Goal: Transaction & Acquisition: Purchase product/service

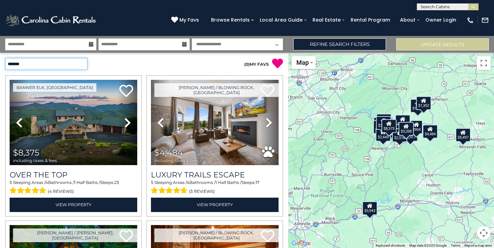
select select "**********"
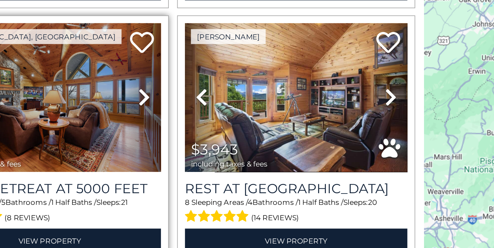
scroll to position [417, 0]
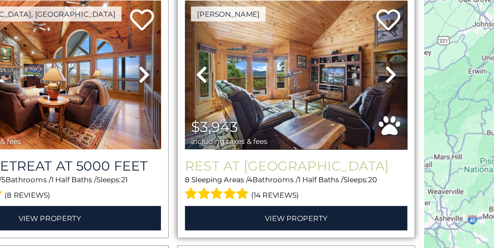
click at [151, 189] on h3 "Rest at [GEOGRAPHIC_DATA]" at bounding box center [215, 193] width 128 height 9
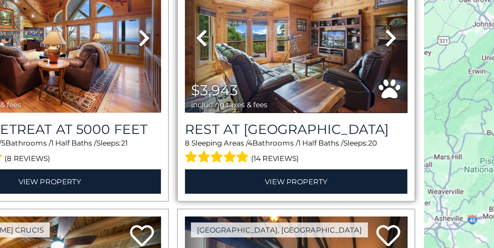
scroll to position [439, 0]
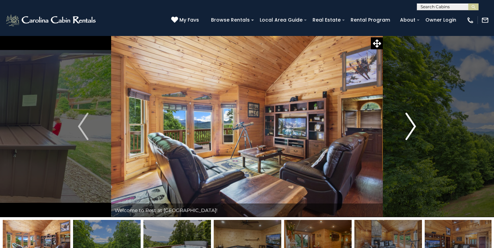
click at [405, 135] on button "Next" at bounding box center [411, 127] width 56 height 182
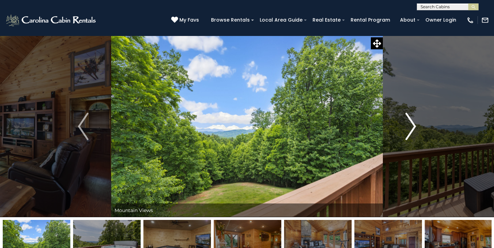
click at [406, 130] on img "Next" at bounding box center [410, 126] width 10 height 27
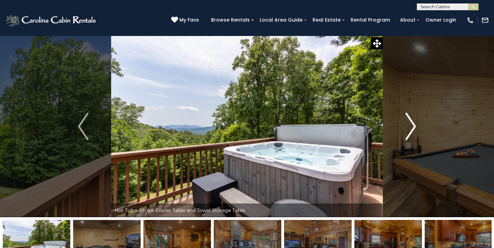
click at [406, 130] on img "Next" at bounding box center [410, 126] width 10 height 27
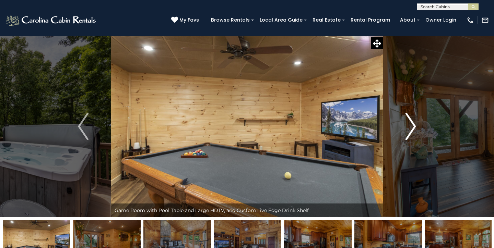
click at [406, 130] on img "Next" at bounding box center [410, 126] width 10 height 27
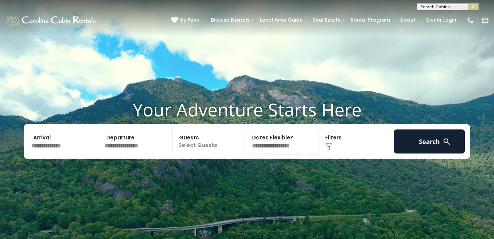
click at [40, 153] on input "text" at bounding box center [64, 141] width 71 height 24
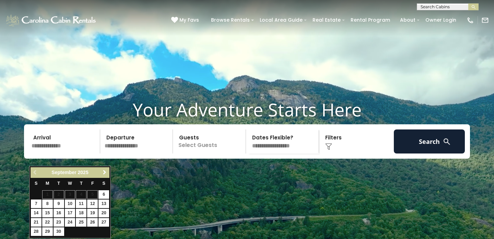
click at [102, 173] on span "Next" at bounding box center [104, 171] width 5 height 5
click at [92, 210] on link "19" at bounding box center [92, 213] width 11 height 9
type input "********"
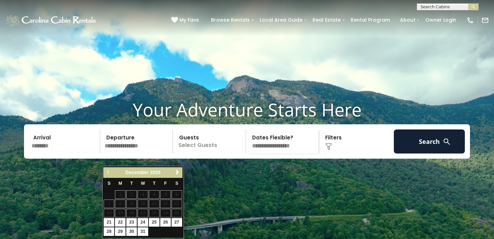
click at [132, 220] on link "23" at bounding box center [131, 222] width 11 height 9
type input "********"
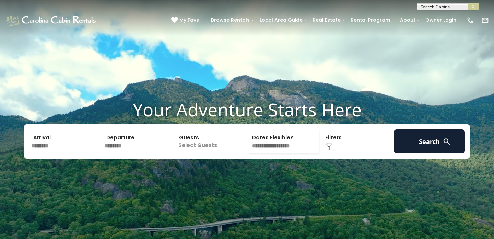
click at [200, 153] on p "Select Guests" at bounding box center [210, 141] width 71 height 24
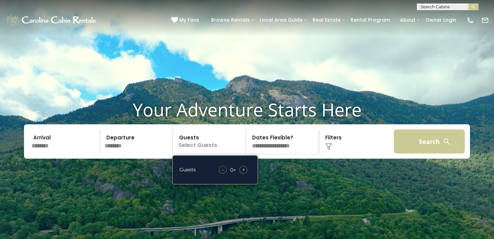
click at [414, 152] on button "Search" at bounding box center [429, 141] width 71 height 24
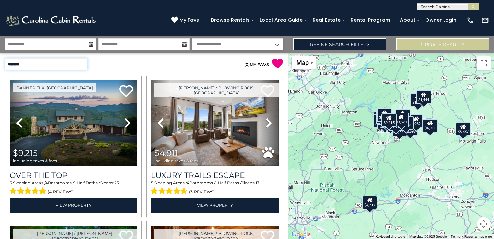
select select "**********"
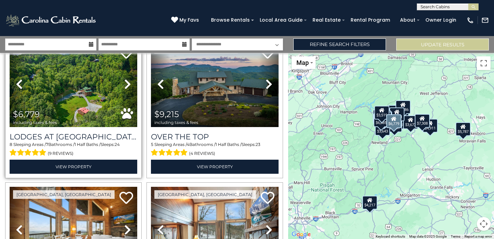
scroll to position [175, 0]
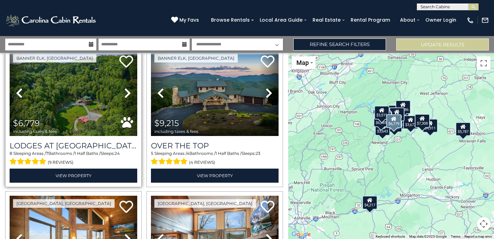
click at [128, 93] on icon at bounding box center [127, 92] width 7 height 11
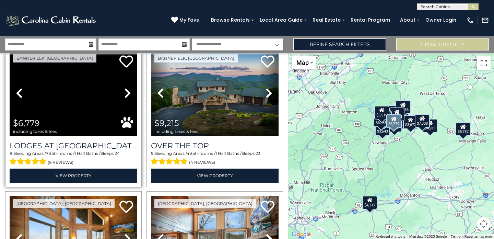
click at [128, 93] on icon at bounding box center [127, 92] width 7 height 11
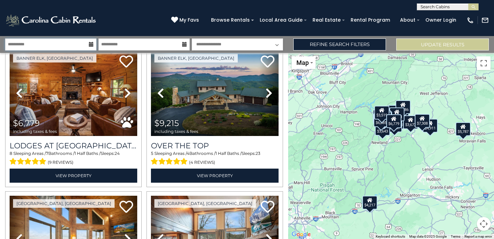
click at [88, 45] on input "**********" at bounding box center [50, 44] width 91 height 12
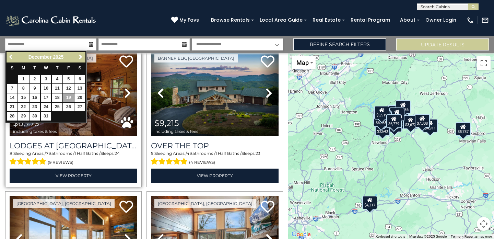
click at [59, 96] on link "18" at bounding box center [57, 97] width 11 height 9
type input "********"
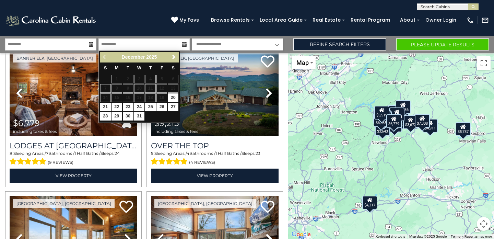
click at [117, 106] on link "22" at bounding box center [116, 107] width 11 height 9
type input "********"
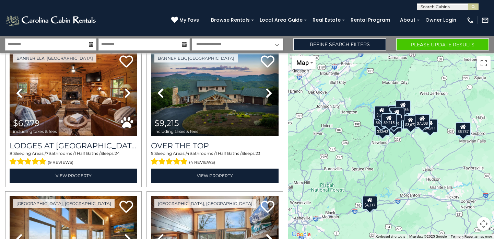
click at [426, 45] on button "Please Update Results" at bounding box center [442, 44] width 93 height 12
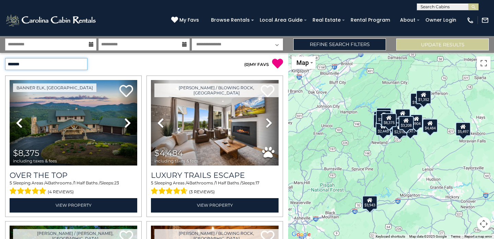
select select "**********"
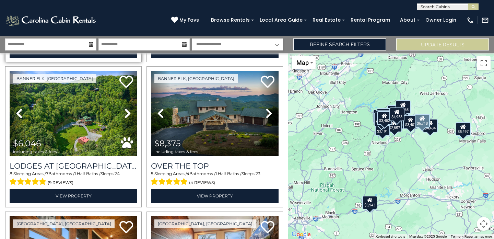
scroll to position [156, 0]
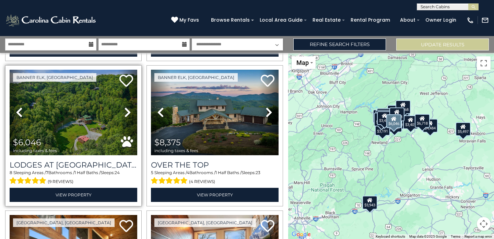
click at [79, 125] on img at bounding box center [74, 112] width 128 height 85
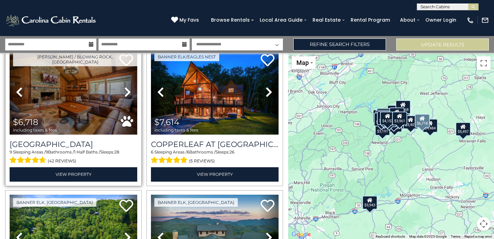
scroll to position [32, 0]
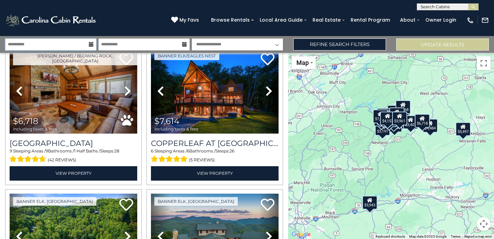
click at [74, 44] on input "**********" at bounding box center [50, 44] width 91 height 12
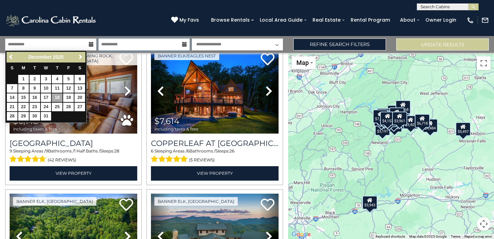
click at [128, 45] on input "**********" at bounding box center [143, 44] width 91 height 12
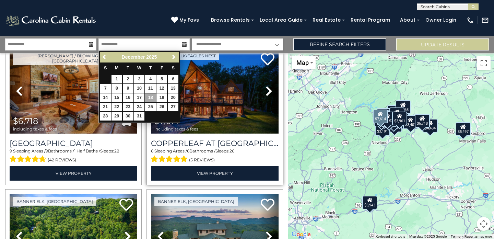
click at [224, 121] on img at bounding box center [215, 90] width 128 height 85
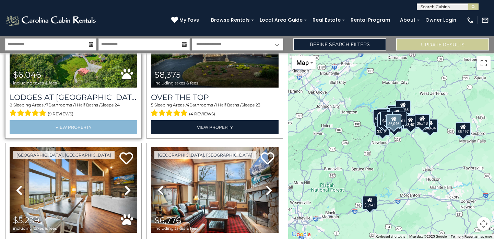
scroll to position [176, 0]
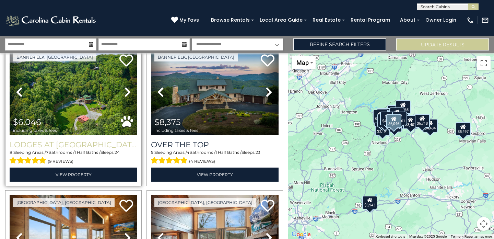
click at [94, 144] on h3 "Lodges at [GEOGRAPHIC_DATA]" at bounding box center [74, 144] width 128 height 9
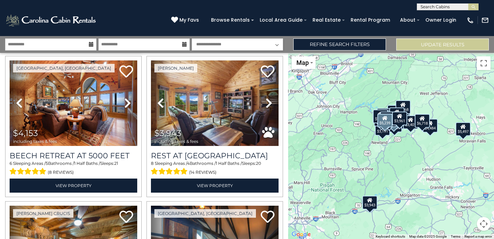
scroll to position [458, 0]
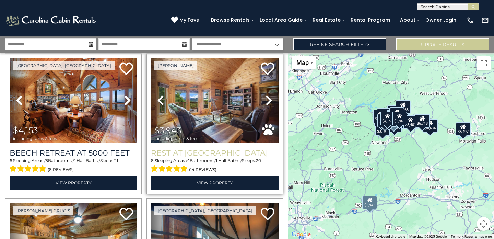
click at [208, 151] on h3 "Rest at Mountain Crest" at bounding box center [215, 152] width 128 height 9
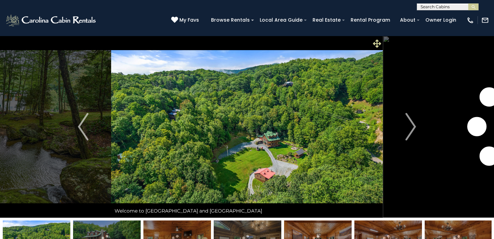
click at [376, 45] on icon at bounding box center [377, 43] width 8 height 8
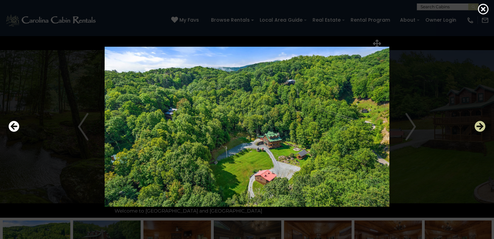
click at [479, 129] on icon "Next" at bounding box center [479, 126] width 11 height 11
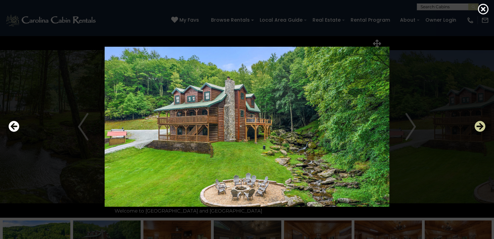
click at [479, 129] on icon "Next" at bounding box center [479, 126] width 11 height 11
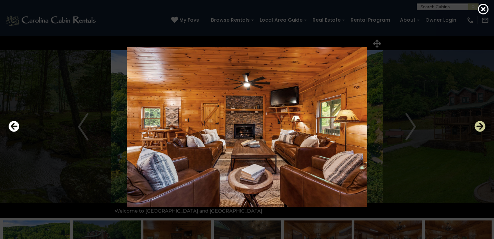
click at [479, 129] on icon "Next" at bounding box center [479, 126] width 11 height 11
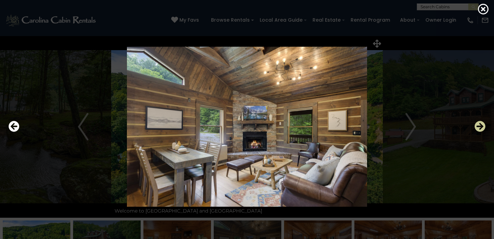
click at [479, 129] on icon "Next" at bounding box center [479, 126] width 11 height 11
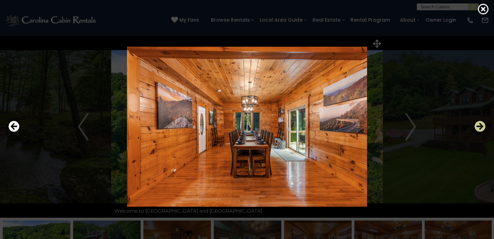
click at [479, 129] on icon "Next" at bounding box center [479, 126] width 11 height 11
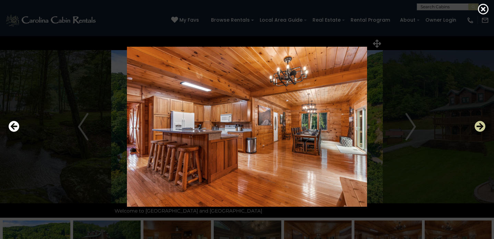
click at [479, 129] on icon "Next" at bounding box center [479, 126] width 11 height 11
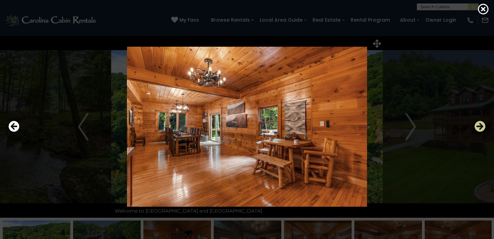
click at [479, 129] on icon "Next" at bounding box center [479, 126] width 11 height 11
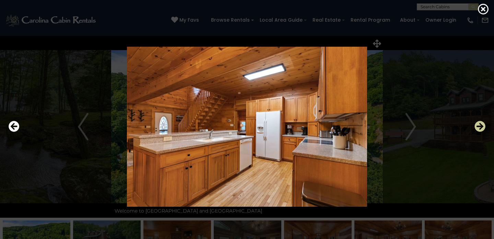
click at [479, 129] on icon "Next" at bounding box center [479, 126] width 11 height 11
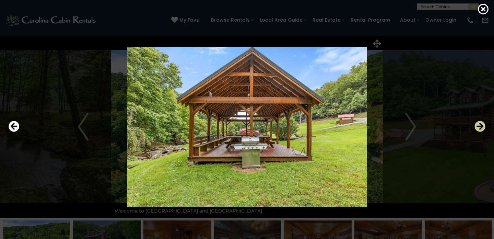
click at [479, 129] on icon "Next" at bounding box center [479, 126] width 11 height 11
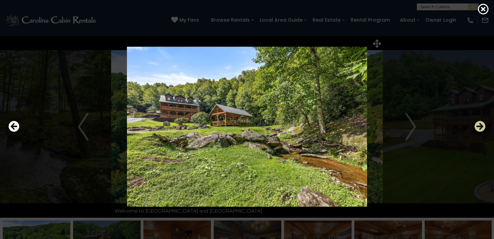
click at [479, 129] on icon "Next" at bounding box center [479, 126] width 11 height 11
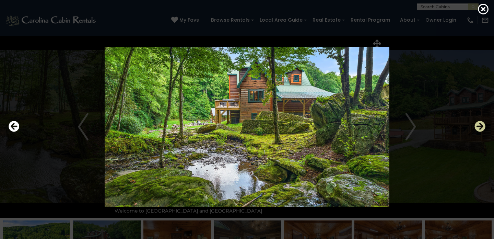
click at [479, 129] on icon "Next" at bounding box center [479, 126] width 11 height 11
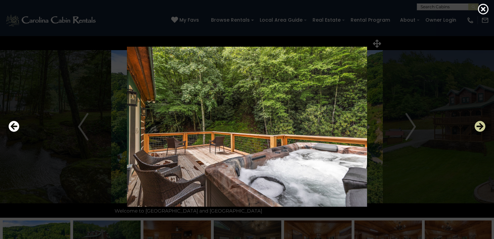
click at [479, 129] on icon "Next" at bounding box center [479, 126] width 11 height 11
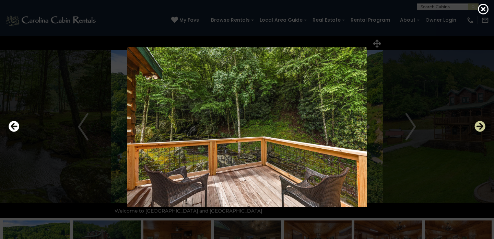
click at [479, 129] on icon "Next" at bounding box center [479, 126] width 11 height 11
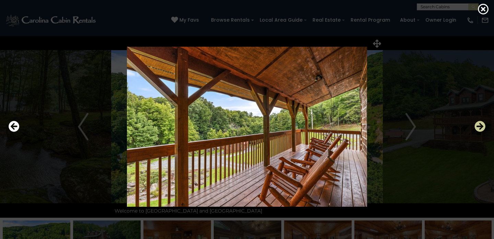
click at [479, 129] on icon "Next" at bounding box center [479, 126] width 11 height 11
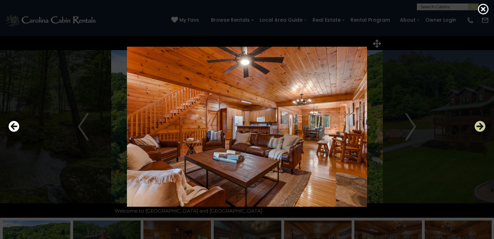
click at [479, 129] on icon "Next" at bounding box center [479, 126] width 11 height 11
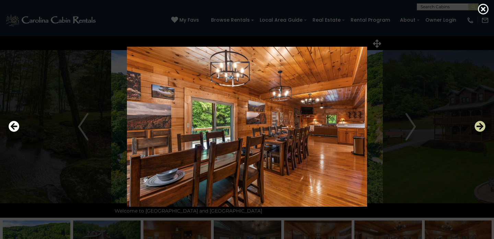
click at [479, 129] on icon "Next" at bounding box center [479, 126] width 11 height 11
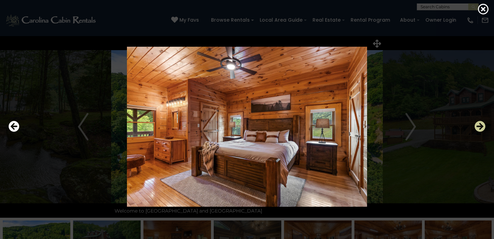
click at [479, 129] on icon "Next" at bounding box center [479, 126] width 11 height 11
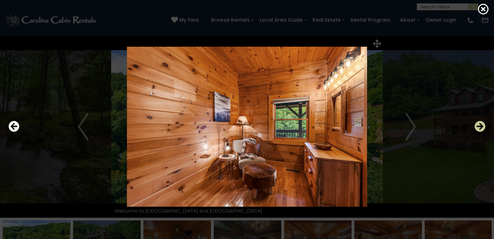
click at [479, 129] on icon "Next" at bounding box center [479, 126] width 11 height 11
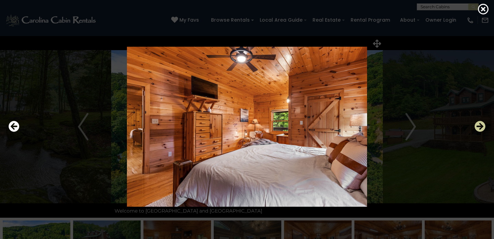
click at [479, 129] on icon "Next" at bounding box center [479, 126] width 11 height 11
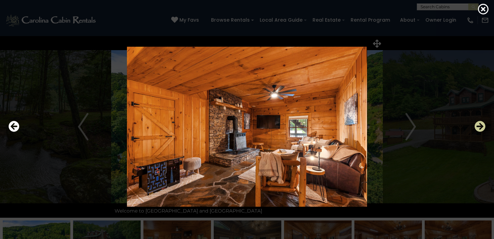
click at [479, 129] on icon "Next" at bounding box center [479, 126] width 11 height 11
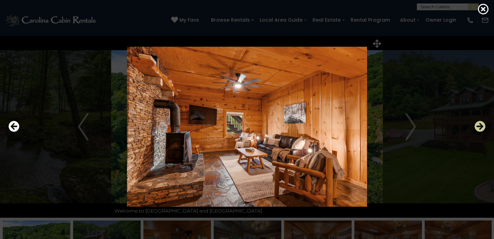
click at [479, 129] on icon "Next" at bounding box center [479, 126] width 11 height 11
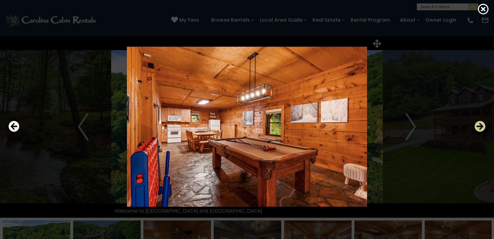
click at [479, 129] on icon "Next" at bounding box center [479, 126] width 11 height 11
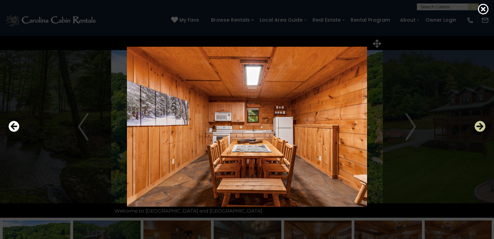
click at [479, 129] on icon "Next" at bounding box center [479, 126] width 11 height 11
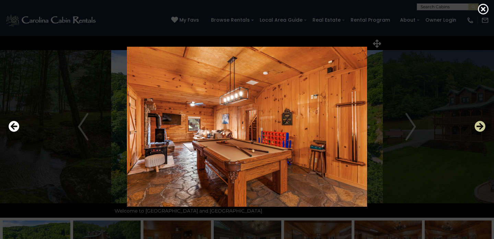
click at [479, 129] on icon "Next" at bounding box center [479, 126] width 11 height 11
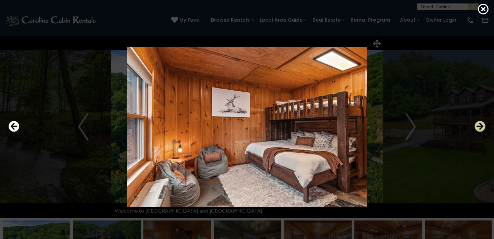
click at [479, 129] on icon "Next" at bounding box center [479, 126] width 11 height 11
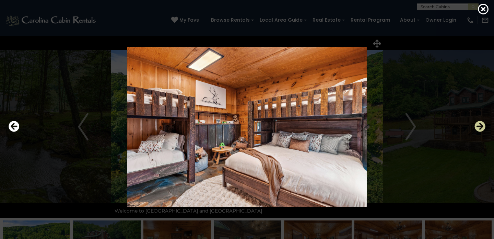
click at [479, 129] on icon "Next" at bounding box center [479, 126] width 11 height 11
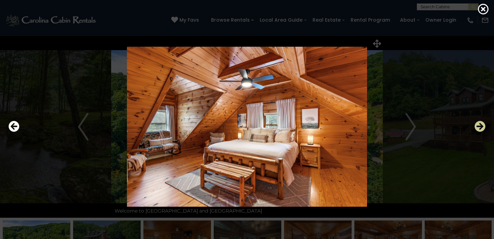
click at [479, 129] on icon "Next" at bounding box center [479, 126] width 11 height 11
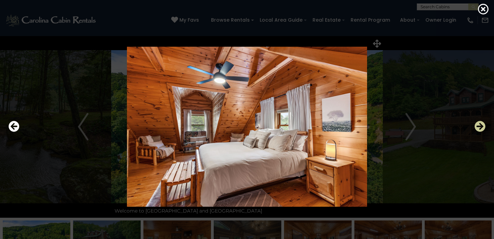
click at [479, 129] on icon "Next" at bounding box center [479, 126] width 11 height 11
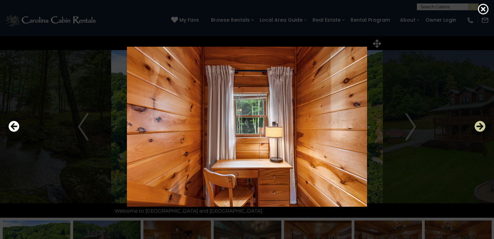
click at [479, 129] on icon "Next" at bounding box center [479, 126] width 11 height 11
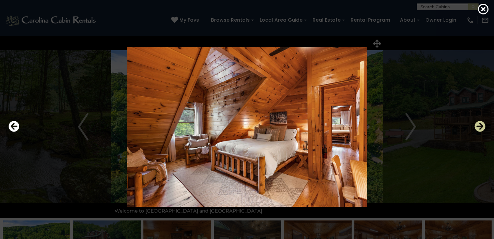
click at [479, 129] on icon "Next" at bounding box center [479, 126] width 11 height 11
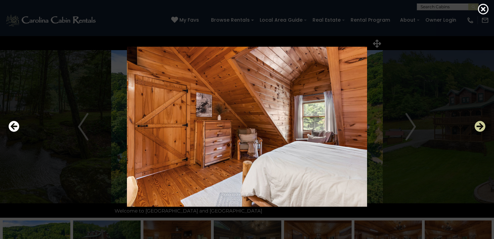
click at [479, 129] on icon "Next" at bounding box center [479, 126] width 11 height 11
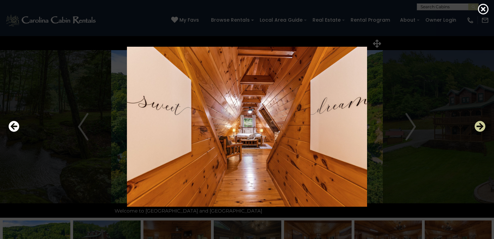
click at [479, 129] on icon "Next" at bounding box center [479, 126] width 11 height 11
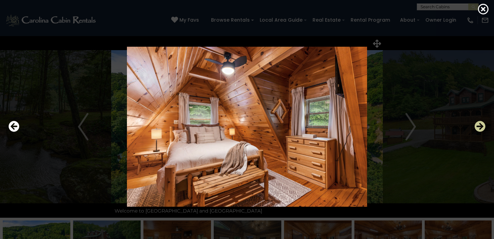
click at [479, 129] on icon "Next" at bounding box center [479, 126] width 11 height 11
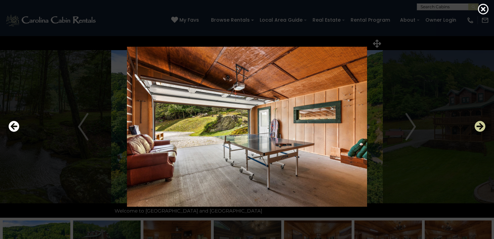
click at [479, 129] on icon "Next" at bounding box center [479, 126] width 11 height 11
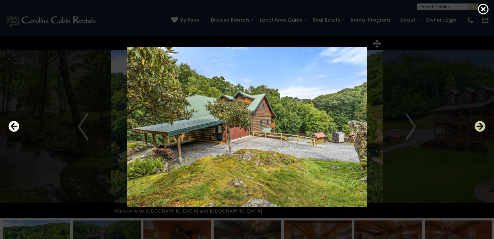
click at [479, 129] on icon "Next" at bounding box center [479, 126] width 11 height 11
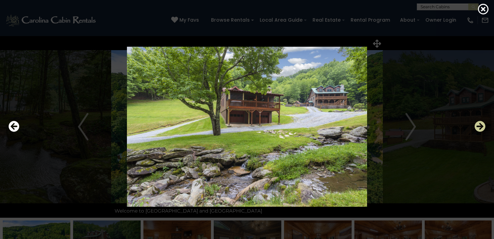
click at [479, 129] on icon "Next" at bounding box center [479, 126] width 11 height 11
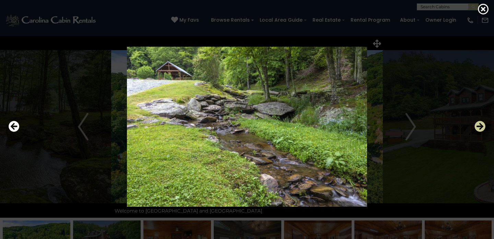
click at [479, 129] on icon "Next" at bounding box center [479, 126] width 11 height 11
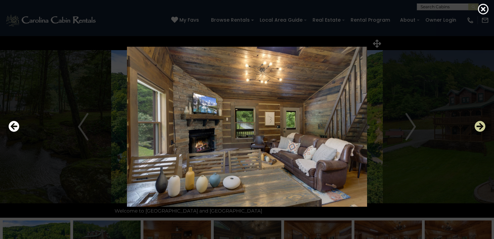
click at [479, 129] on icon "Next" at bounding box center [479, 126] width 11 height 11
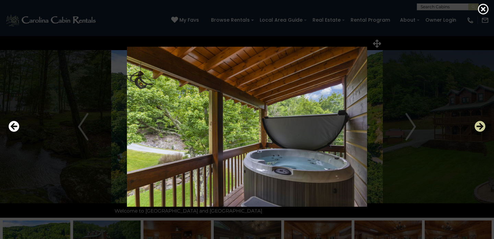
click at [479, 129] on icon "Next" at bounding box center [479, 126] width 11 height 11
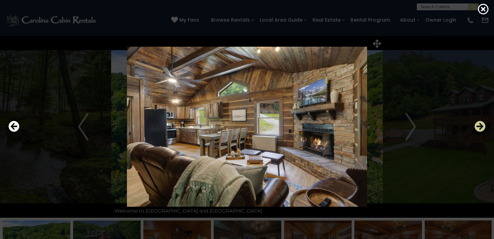
click at [479, 129] on icon "Next" at bounding box center [479, 126] width 11 height 11
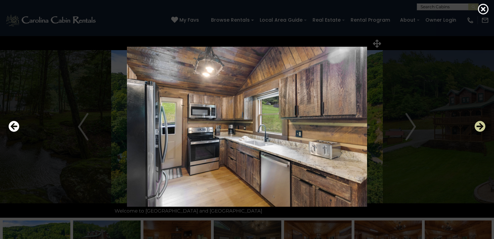
click at [479, 129] on icon "Next" at bounding box center [479, 126] width 11 height 11
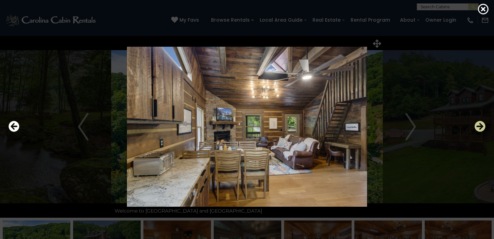
click at [479, 129] on icon "Next" at bounding box center [479, 126] width 11 height 11
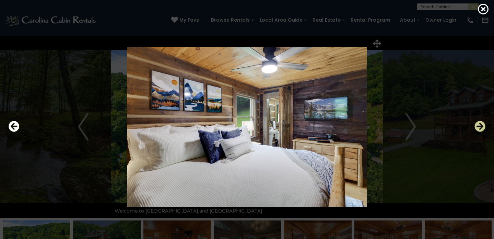
click at [479, 129] on icon "Next" at bounding box center [479, 126] width 11 height 11
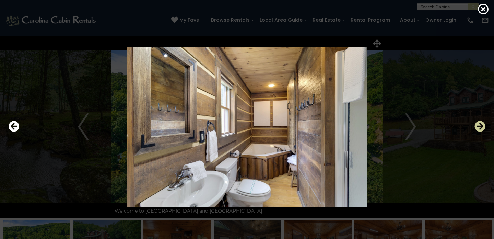
click at [479, 129] on icon "Next" at bounding box center [479, 126] width 11 height 11
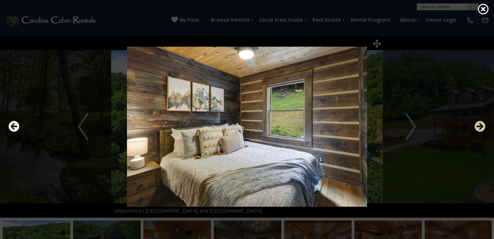
click at [479, 129] on icon "Next" at bounding box center [479, 126] width 11 height 11
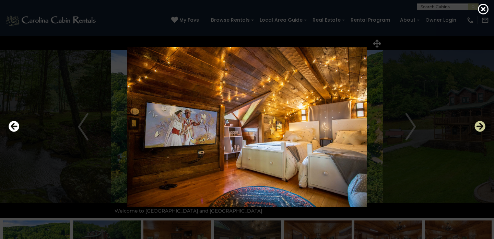
click at [479, 129] on icon "Next" at bounding box center [479, 126] width 11 height 11
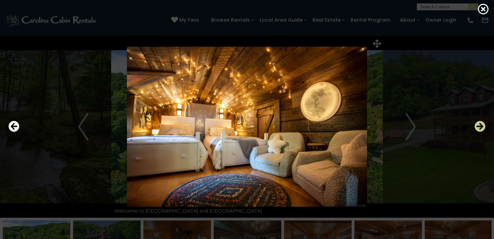
click at [479, 129] on icon "Next" at bounding box center [479, 126] width 11 height 11
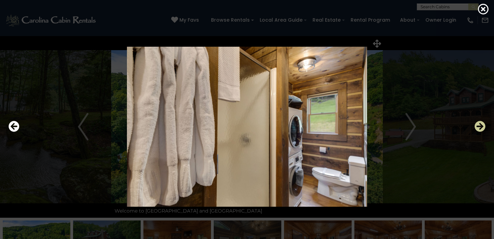
click at [479, 129] on icon "Next" at bounding box center [479, 126] width 11 height 11
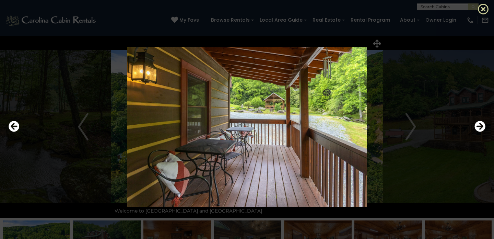
click at [483, 10] on icon at bounding box center [483, 8] width 11 height 11
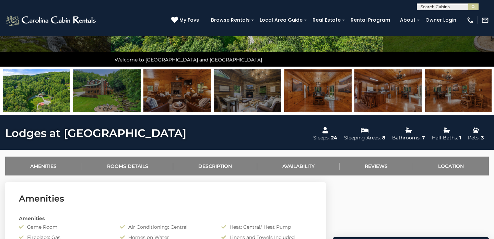
scroll to position [158, 0]
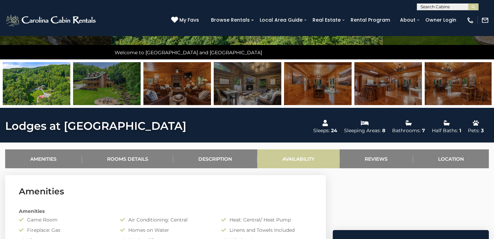
click at [285, 160] on link "Availability" at bounding box center [298, 158] width 83 height 19
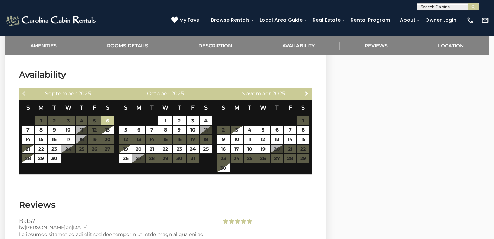
scroll to position [1159, 0]
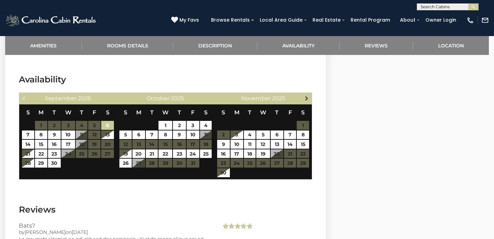
click at [308, 95] on span "Next" at bounding box center [306, 97] width 5 height 5
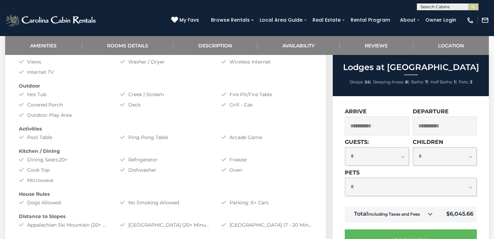
scroll to position [334, 0]
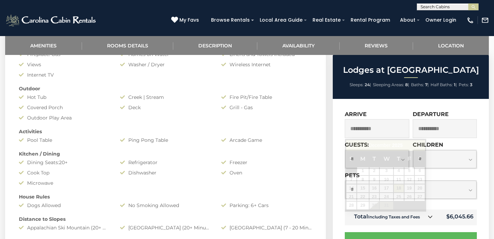
click at [393, 129] on input "**********" at bounding box center [377, 128] width 64 height 19
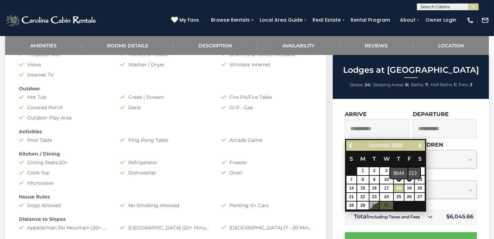
click at [401, 187] on link "18" at bounding box center [399, 188] width 10 height 8
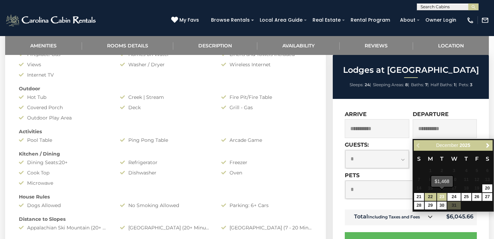
click at [440, 197] on link "23" at bounding box center [442, 197] width 10 height 8
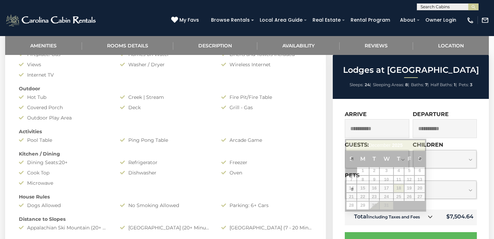
click at [379, 127] on input "**********" at bounding box center [377, 128] width 64 height 19
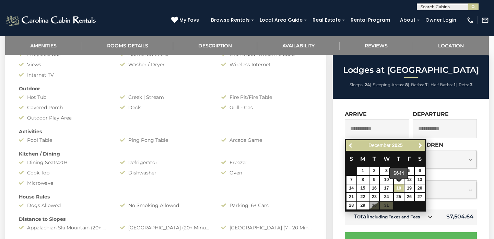
click at [401, 186] on link "18" at bounding box center [399, 188] width 10 height 8
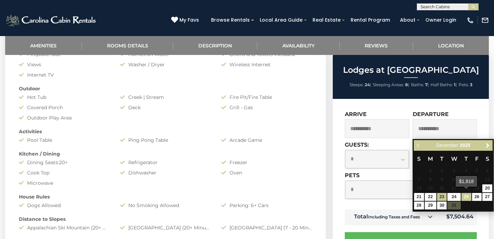
click at [466, 195] on link "25" at bounding box center [466, 197] width 10 height 8
type input "**********"
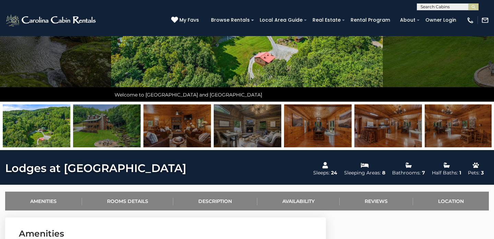
scroll to position [118, 0]
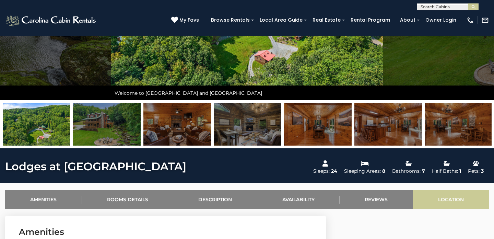
click at [447, 194] on link "Location" at bounding box center [451, 199] width 76 height 19
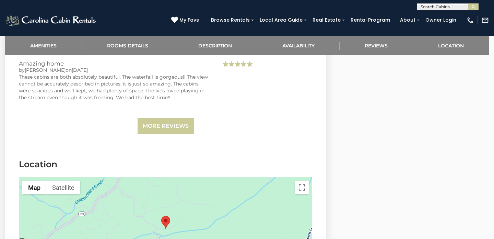
scroll to position [1601, 0]
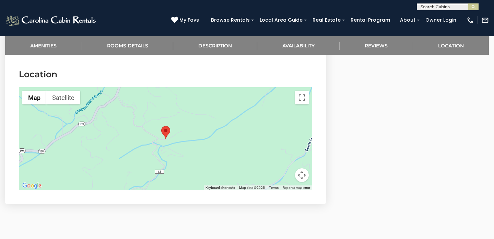
click at [177, 135] on div at bounding box center [165, 138] width 293 height 103
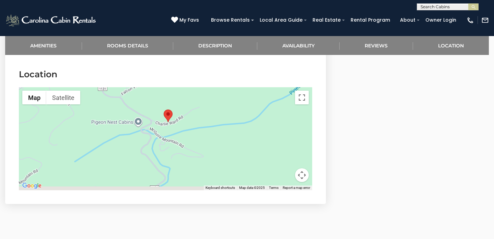
drag, startPoint x: 187, startPoint y: 141, endPoint x: 203, endPoint y: 124, distance: 22.8
click at [203, 124] on div at bounding box center [165, 138] width 293 height 103
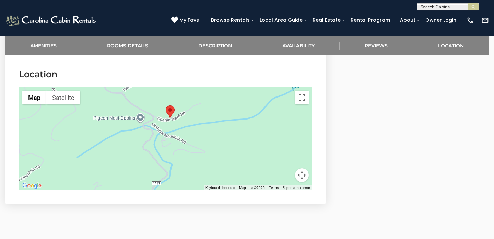
click at [178, 132] on div at bounding box center [165, 138] width 293 height 103
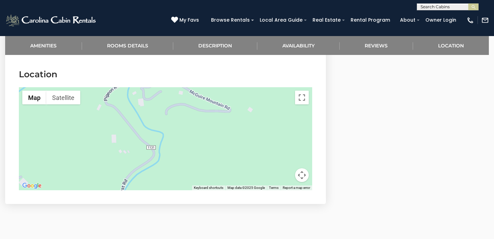
drag, startPoint x: 171, startPoint y: 153, endPoint x: 175, endPoint y: 80, distance: 72.8
click at [175, 80] on section "Location ← Move left → Move right ↑ Move up ↓ Move down + Zoom in - Zoom out Ho…" at bounding box center [165, 131] width 321 height 146
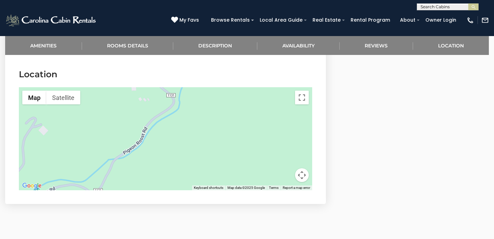
drag, startPoint x: 178, startPoint y: 136, endPoint x: 192, endPoint y: 99, distance: 39.5
click at [192, 99] on div at bounding box center [165, 138] width 293 height 103
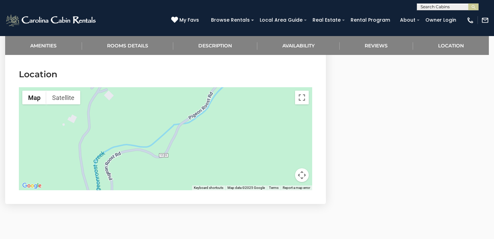
drag, startPoint x: 141, startPoint y: 158, endPoint x: 207, endPoint y: 123, distance: 75.0
click at [207, 123] on div at bounding box center [165, 138] width 293 height 103
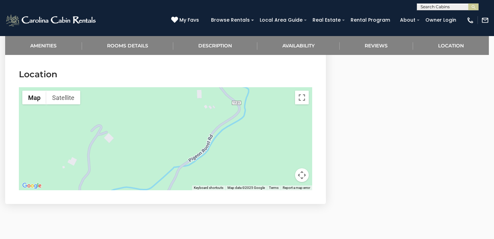
drag, startPoint x: 253, startPoint y: 142, endPoint x: 253, endPoint y: 197, distance: 55.2
click at [253, 197] on section "Location ← Move left → Move right ↑ Move up ↓ Move down + Zoom in - Zoom out Ho…" at bounding box center [165, 131] width 321 height 146
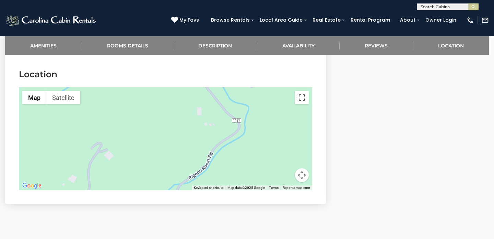
click at [302, 93] on button "Toggle fullscreen view" at bounding box center [302, 98] width 14 height 14
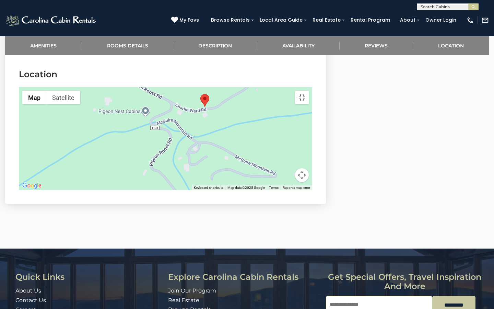
drag, startPoint x: 289, startPoint y: 195, endPoint x: 251, endPoint y: 268, distance: 82.1
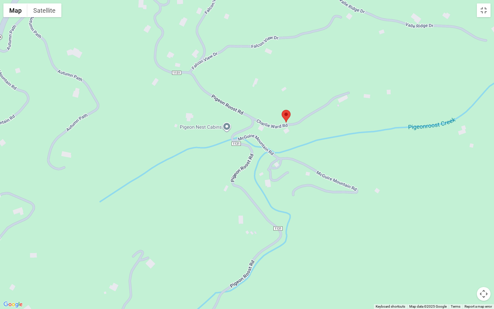
click at [251, 238] on div at bounding box center [247, 154] width 494 height 309
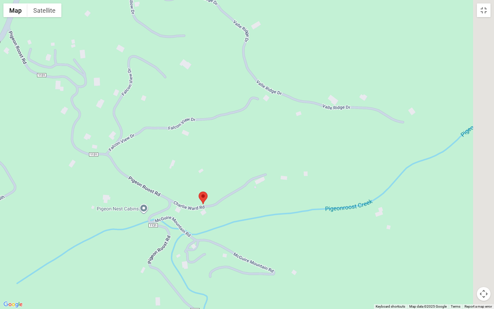
drag, startPoint x: 335, startPoint y: 154, endPoint x: 259, endPoint y: 213, distance: 96.0
click at [259, 213] on div at bounding box center [247, 154] width 494 height 309
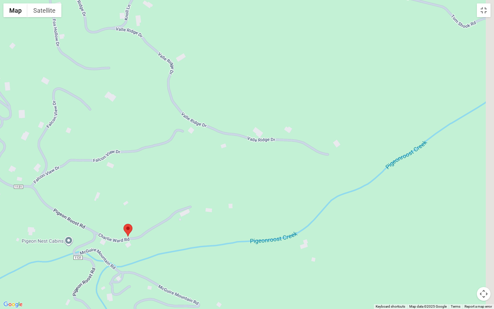
drag, startPoint x: 272, startPoint y: 160, endPoint x: 176, endPoint y: 159, distance: 96.0
click at [176, 159] on div at bounding box center [247, 154] width 494 height 309
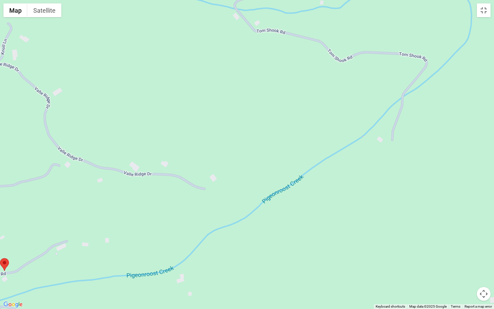
drag, startPoint x: 332, startPoint y: 117, endPoint x: 260, endPoint y: 196, distance: 106.8
click at [260, 196] on div at bounding box center [247, 154] width 494 height 309
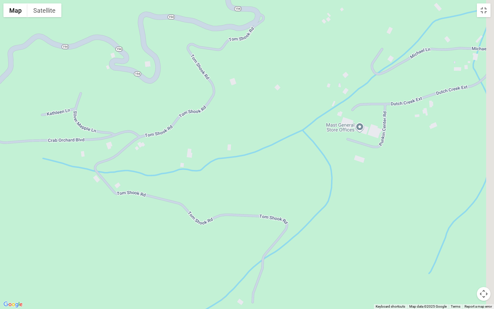
drag, startPoint x: 262, startPoint y: 165, endPoint x: 175, endPoint y: 267, distance: 134.3
click at [175, 238] on div at bounding box center [247, 154] width 494 height 309
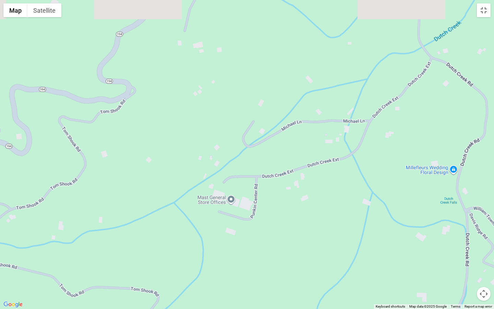
drag, startPoint x: 323, startPoint y: 171, endPoint x: 267, endPoint y: 242, distance: 90.6
click at [267, 238] on div at bounding box center [247, 154] width 494 height 309
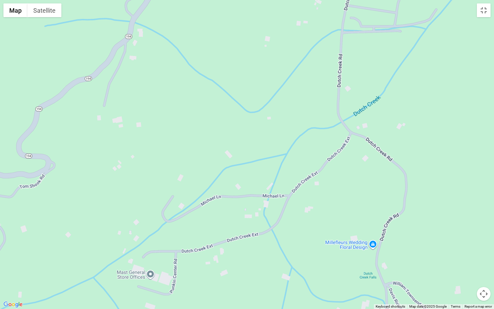
drag, startPoint x: 334, startPoint y: 107, endPoint x: 254, endPoint y: 184, distance: 110.6
click at [254, 184] on div at bounding box center [247, 154] width 494 height 309
click at [251, 176] on div at bounding box center [247, 154] width 494 height 309
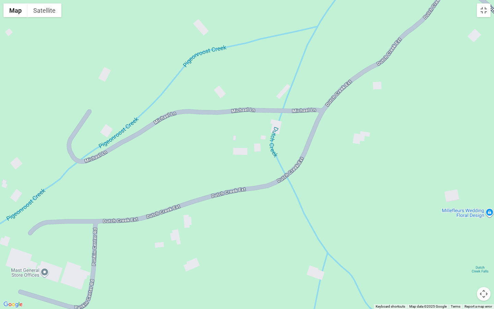
drag, startPoint x: 274, startPoint y: 207, endPoint x: 267, endPoint y: 102, distance: 105.5
click at [267, 102] on div at bounding box center [247, 154] width 494 height 309
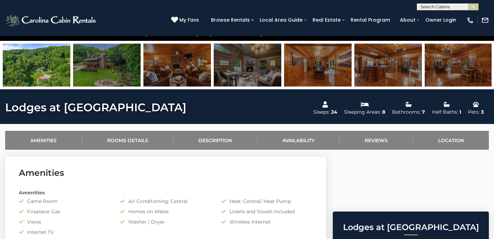
scroll to position [181, 0]
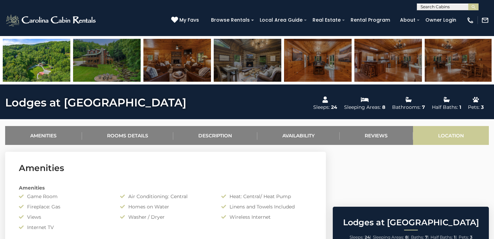
click at [440, 134] on link "Location" at bounding box center [451, 135] width 76 height 19
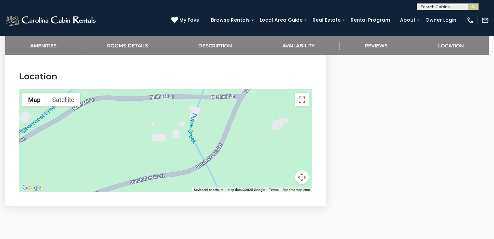
scroll to position [1601, 0]
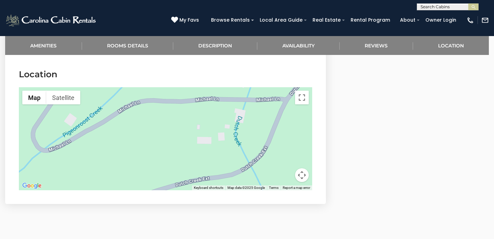
drag, startPoint x: 252, startPoint y: 145, endPoint x: 308, endPoint y: 114, distance: 64.0
click at [308, 114] on div at bounding box center [165, 138] width 293 height 103
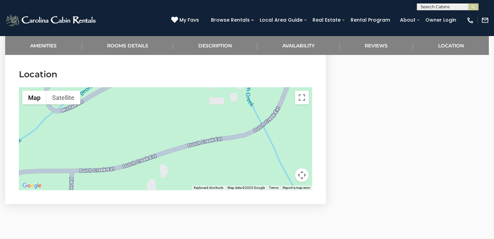
click at [301, 169] on button "Map camera controls" at bounding box center [302, 175] width 14 height 14
click at [285, 169] on button "Zoom out" at bounding box center [285, 175] width 14 height 14
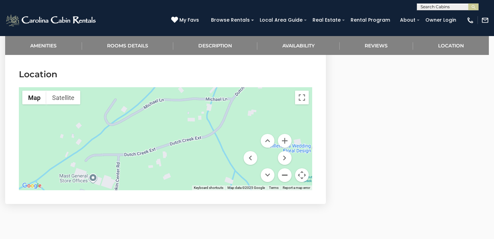
click at [285, 169] on button "Zoom out" at bounding box center [285, 175] width 14 height 14
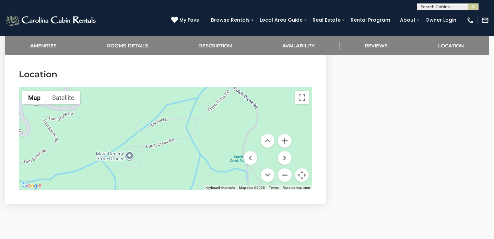
click at [285, 169] on button "Zoom out" at bounding box center [285, 175] width 14 height 14
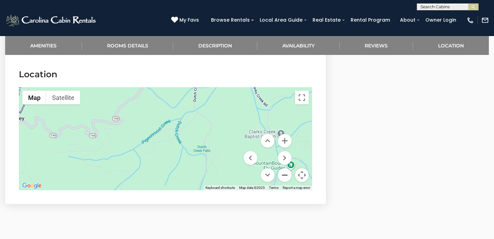
click at [285, 169] on button "Zoom out" at bounding box center [285, 175] width 14 height 14
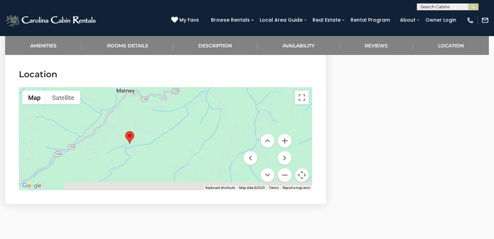
drag, startPoint x: 156, startPoint y: 151, endPoint x: 198, endPoint y: 109, distance: 58.7
click at [198, 109] on div at bounding box center [165, 138] width 293 height 103
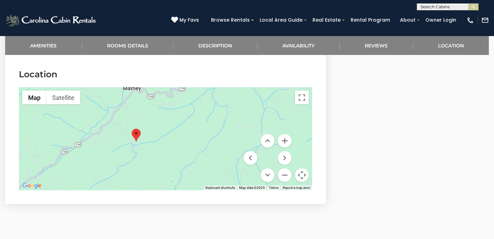
click at [141, 135] on div at bounding box center [165, 138] width 293 height 103
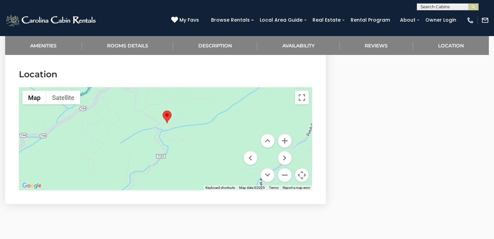
drag, startPoint x: 139, startPoint y: 147, endPoint x: 176, endPoint y: 129, distance: 41.4
click at [176, 129] on div at bounding box center [165, 138] width 293 height 103
click at [175, 126] on div at bounding box center [165, 138] width 293 height 103
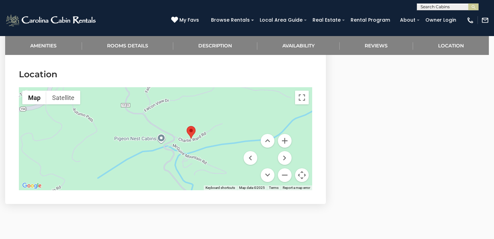
drag, startPoint x: 175, startPoint y: 115, endPoint x: 206, endPoint y: 140, distance: 40.1
click at [206, 140] on div at bounding box center [165, 138] width 293 height 103
click at [161, 131] on div at bounding box center [165, 138] width 293 height 103
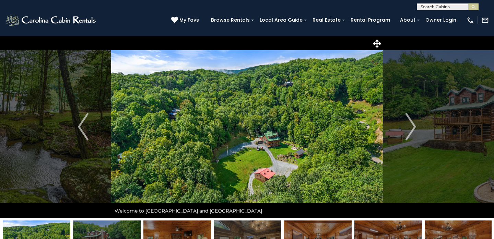
scroll to position [0, 0]
click at [84, 132] on img "Previous" at bounding box center [83, 126] width 10 height 27
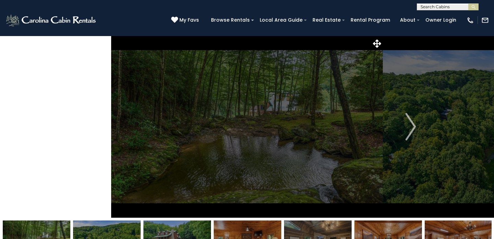
click at [84, 132] on img "Previous" at bounding box center [83, 126] width 10 height 27
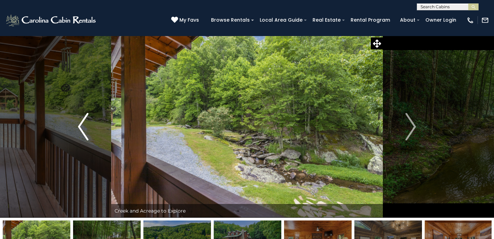
click at [84, 132] on img "Previous" at bounding box center [83, 126] width 10 height 27
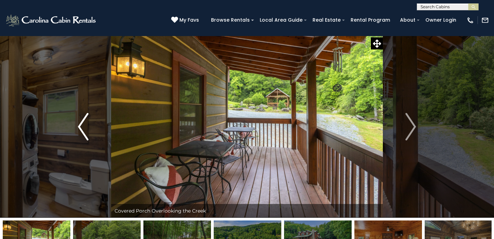
click at [84, 132] on img "Previous" at bounding box center [83, 126] width 10 height 27
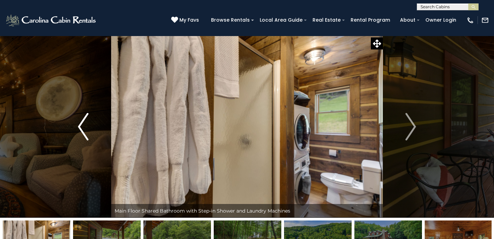
click at [84, 132] on img "Previous" at bounding box center [83, 126] width 10 height 27
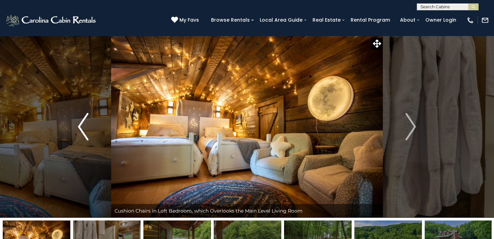
click at [84, 132] on img "Previous" at bounding box center [83, 126] width 10 height 27
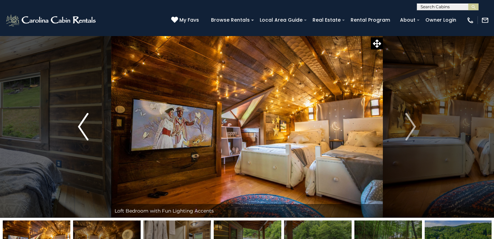
click at [84, 132] on img "Previous" at bounding box center [83, 126] width 10 height 27
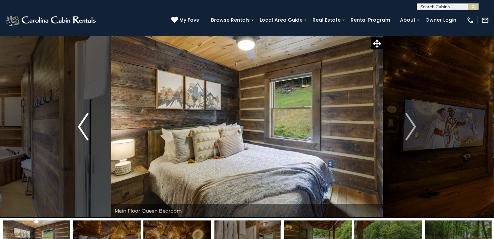
click at [84, 132] on img "Previous" at bounding box center [83, 126] width 10 height 27
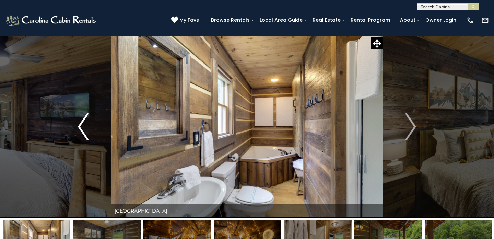
click at [84, 132] on img "Previous" at bounding box center [83, 126] width 10 height 27
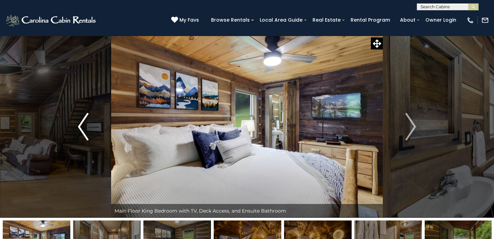
click at [84, 132] on img "Previous" at bounding box center [83, 126] width 10 height 27
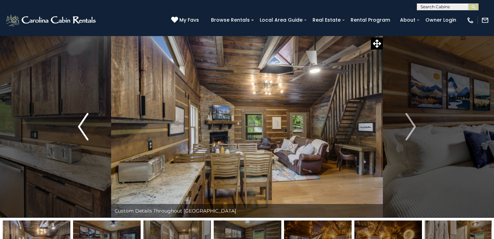
click at [84, 132] on img "Previous" at bounding box center [83, 126] width 10 height 27
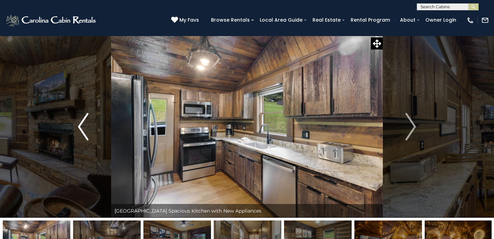
click at [84, 132] on img "Previous" at bounding box center [83, 126] width 10 height 27
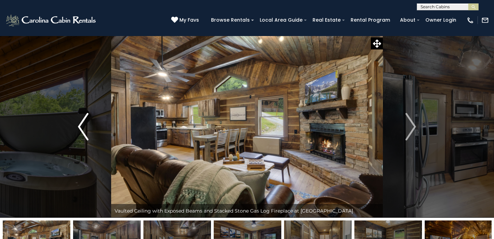
click at [84, 132] on img "Previous" at bounding box center [83, 126] width 10 height 27
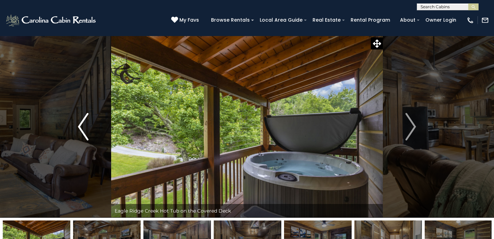
click at [84, 132] on img "Previous" at bounding box center [83, 126] width 10 height 27
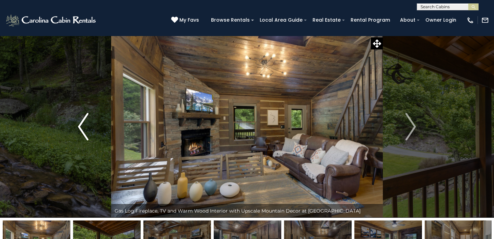
click at [84, 132] on img "Previous" at bounding box center [83, 126] width 10 height 27
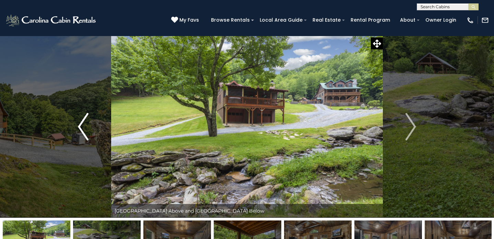
click at [84, 132] on img "Previous" at bounding box center [83, 126] width 10 height 27
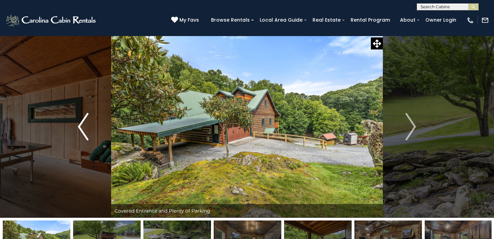
click at [84, 132] on img "Previous" at bounding box center [83, 126] width 10 height 27
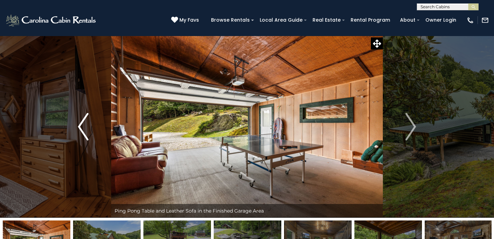
click at [84, 132] on img "Previous" at bounding box center [83, 126] width 10 height 27
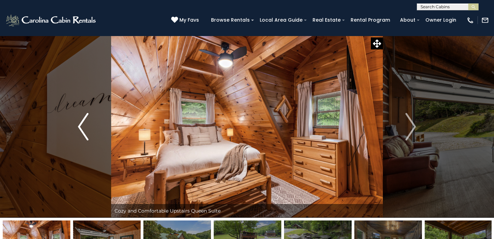
click at [84, 132] on img "Previous" at bounding box center [83, 126] width 10 height 27
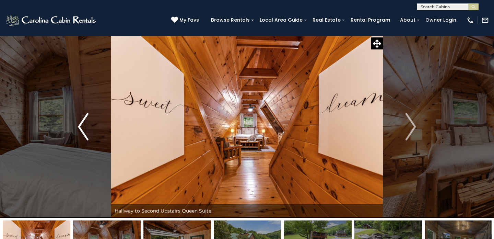
click at [84, 132] on img "Previous" at bounding box center [83, 126] width 10 height 27
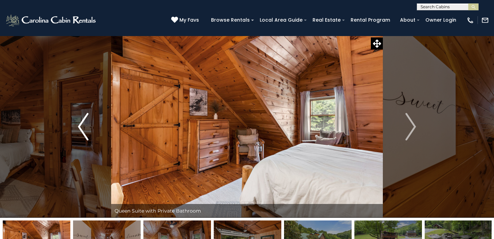
click at [84, 132] on img "Previous" at bounding box center [83, 126] width 10 height 27
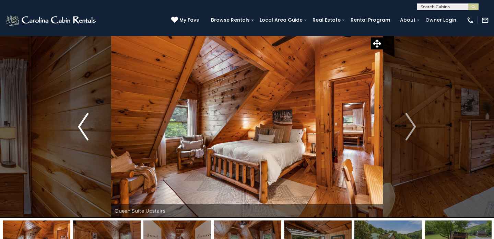
click at [84, 132] on img "Previous" at bounding box center [83, 126] width 10 height 27
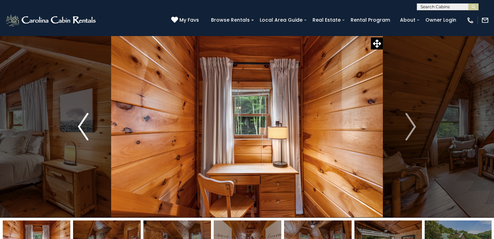
click at [84, 132] on img "Previous" at bounding box center [83, 126] width 10 height 27
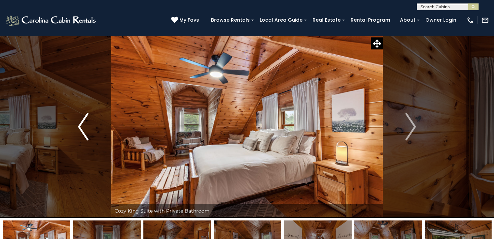
click at [84, 132] on img "Previous" at bounding box center [83, 126] width 10 height 27
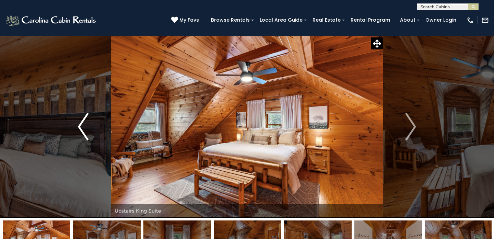
click at [84, 132] on img "Previous" at bounding box center [83, 126] width 10 height 27
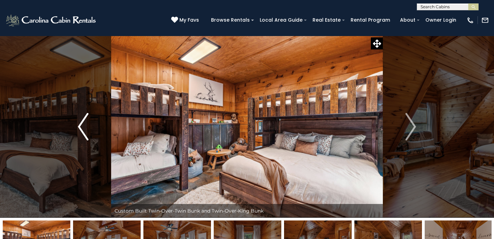
click at [84, 132] on img "Previous" at bounding box center [83, 126] width 10 height 27
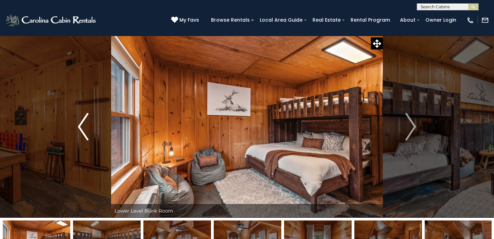
click at [84, 132] on img "Previous" at bounding box center [83, 126] width 10 height 27
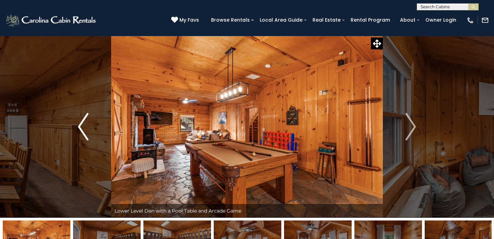
click at [84, 132] on img "Previous" at bounding box center [83, 126] width 10 height 27
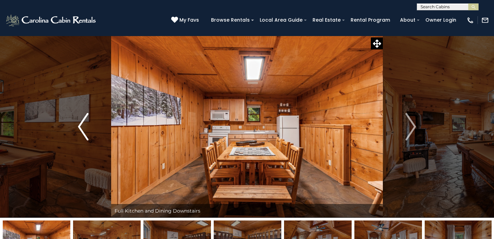
click at [84, 132] on img "Previous" at bounding box center [83, 126] width 10 height 27
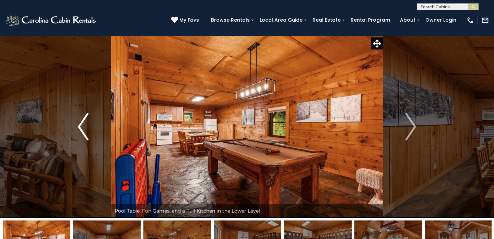
click at [84, 132] on img "Previous" at bounding box center [83, 126] width 10 height 27
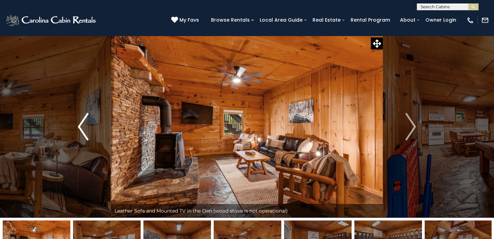
click at [84, 132] on img "Previous" at bounding box center [83, 126] width 10 height 27
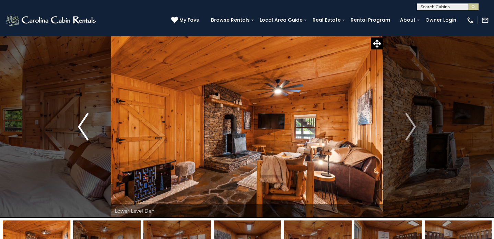
click at [84, 132] on img "Previous" at bounding box center [83, 126] width 10 height 27
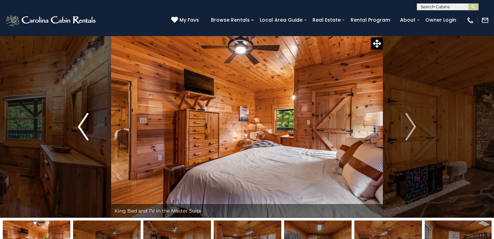
click at [84, 132] on img "Previous" at bounding box center [83, 126] width 10 height 27
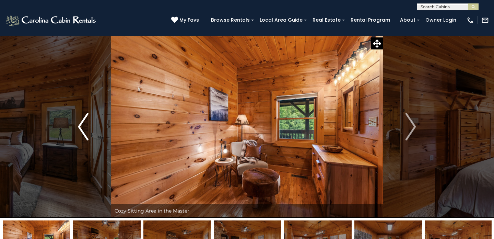
click at [84, 132] on img "Previous" at bounding box center [83, 126] width 10 height 27
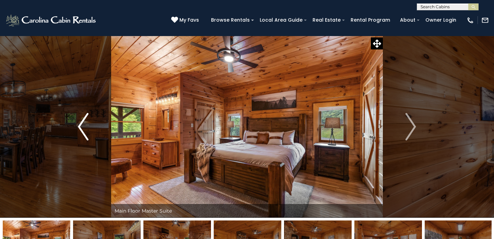
click at [84, 132] on img "Previous" at bounding box center [83, 126] width 10 height 27
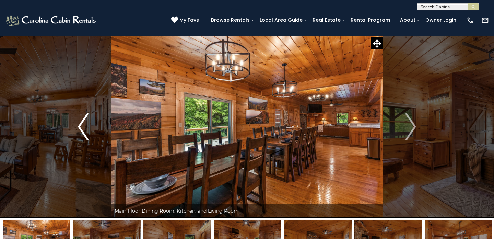
click at [88, 127] on img "Previous" at bounding box center [83, 126] width 10 height 27
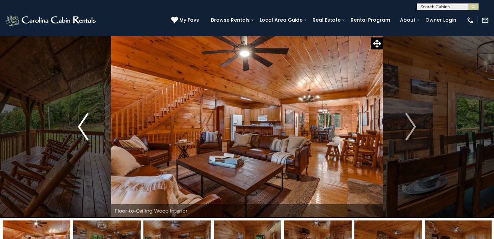
click at [88, 127] on img "Previous" at bounding box center [83, 126] width 10 height 27
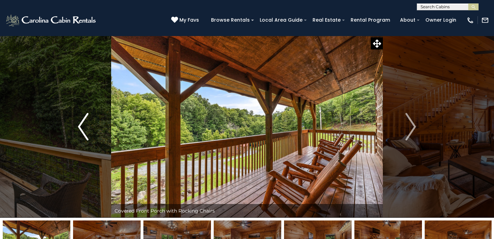
click at [88, 127] on img "Previous" at bounding box center [83, 126] width 10 height 27
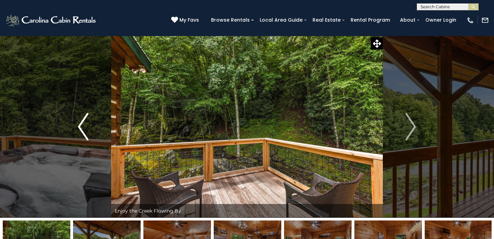
click at [88, 127] on img "Previous" at bounding box center [83, 126] width 10 height 27
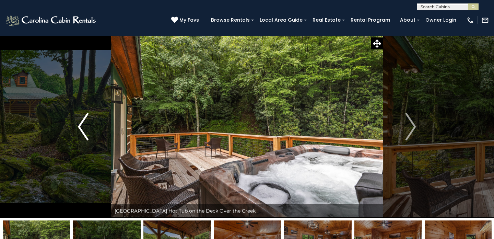
click at [88, 127] on img "Previous" at bounding box center [83, 126] width 10 height 27
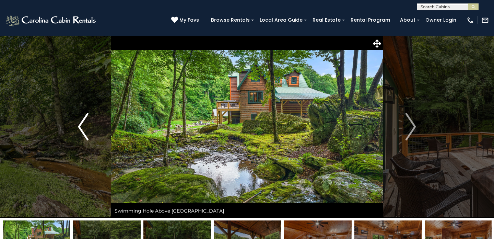
click at [88, 127] on img "Previous" at bounding box center [83, 126] width 10 height 27
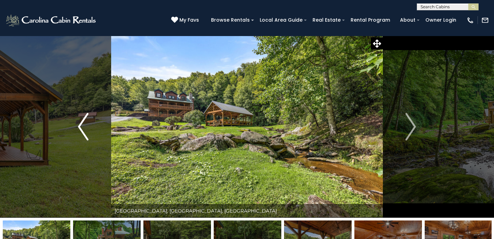
click at [88, 127] on img "Previous" at bounding box center [83, 126] width 10 height 27
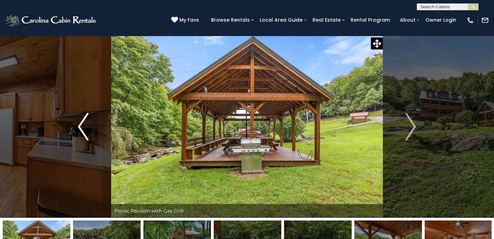
click at [88, 127] on img "Previous" at bounding box center [83, 126] width 10 height 27
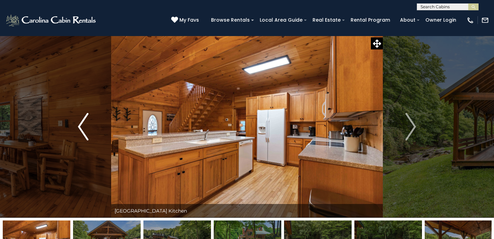
click at [88, 127] on img "Previous" at bounding box center [83, 126] width 10 height 27
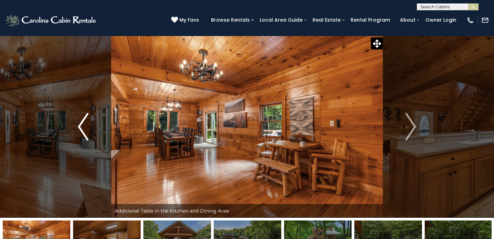
click at [88, 127] on img "Previous" at bounding box center [83, 126] width 10 height 27
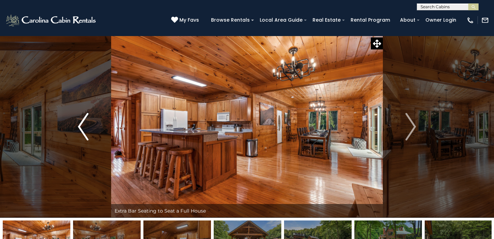
click at [88, 127] on img "Previous" at bounding box center [83, 126] width 10 height 27
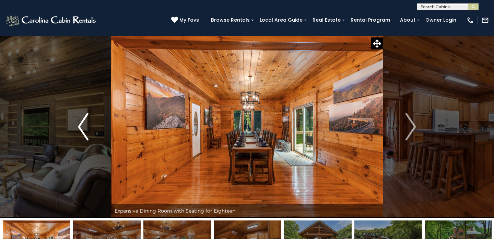
click at [88, 127] on img "Previous" at bounding box center [83, 126] width 10 height 27
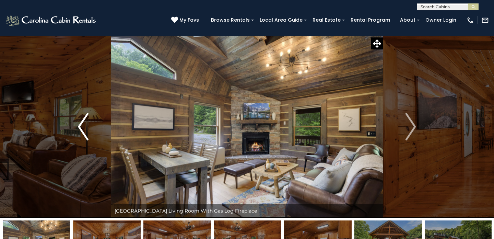
click at [88, 127] on img "Previous" at bounding box center [83, 126] width 10 height 27
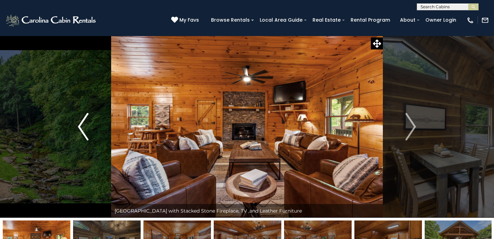
click at [88, 127] on img "Previous" at bounding box center [83, 126] width 10 height 27
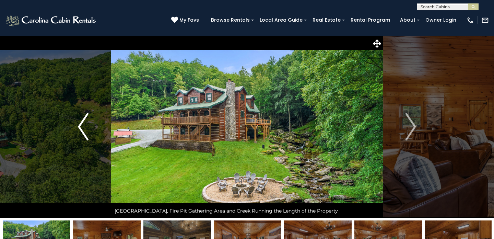
click at [88, 127] on img "Previous" at bounding box center [83, 126] width 10 height 27
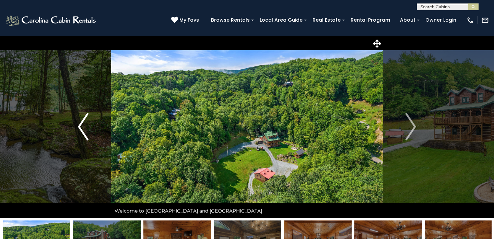
click at [88, 127] on img "Previous" at bounding box center [83, 126] width 10 height 27
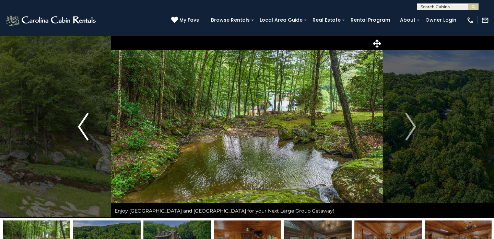
click at [88, 127] on img "Previous" at bounding box center [83, 126] width 10 height 27
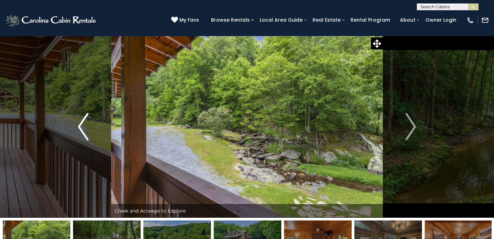
click at [88, 127] on img "Previous" at bounding box center [83, 126] width 10 height 27
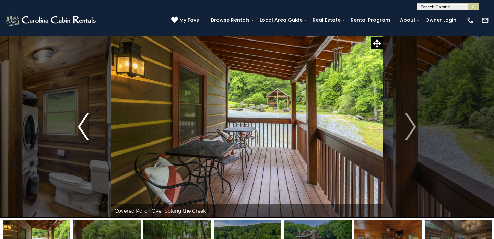
click at [88, 127] on img "Previous" at bounding box center [83, 126] width 10 height 27
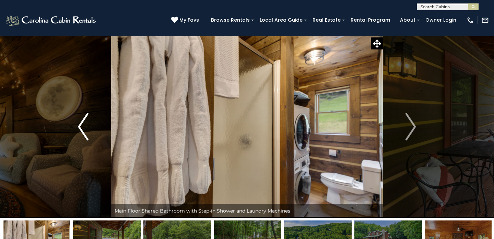
click at [88, 127] on img "Previous" at bounding box center [83, 126] width 10 height 27
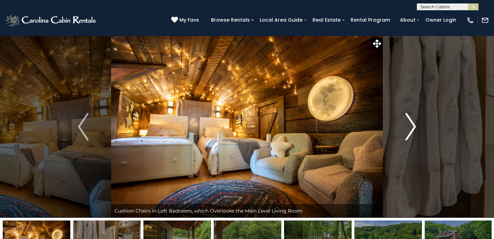
click at [412, 126] on img "Next" at bounding box center [410, 126] width 10 height 27
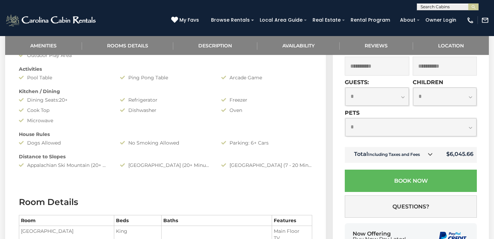
scroll to position [396, 0]
select select "*"
select select "**"
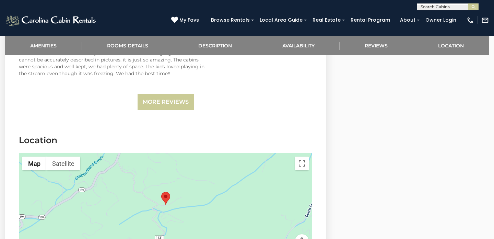
scroll to position [1534, 0]
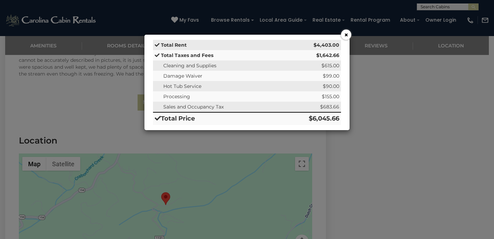
click at [348, 36] on button "×" at bounding box center [346, 34] width 10 height 10
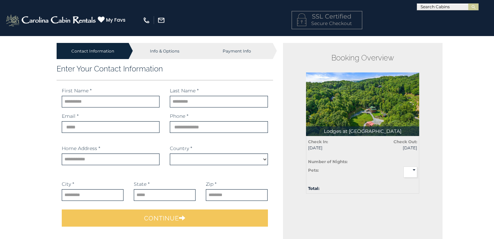
select select "*********"
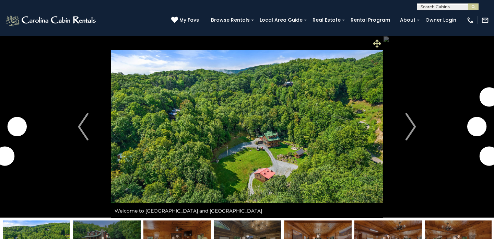
click at [378, 43] on icon at bounding box center [377, 43] width 8 height 8
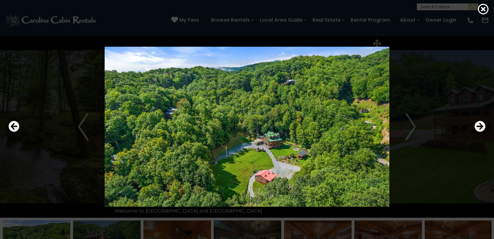
click at [378, 43] on div at bounding box center [247, 126] width 484 height 215
click at [479, 125] on icon "Next" at bounding box center [479, 126] width 11 height 11
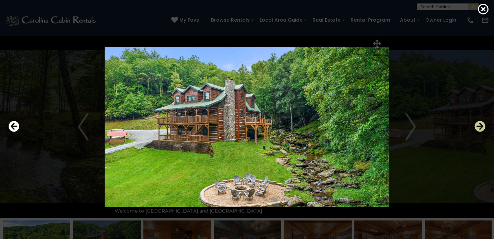
click at [479, 125] on icon "Next" at bounding box center [479, 126] width 11 height 11
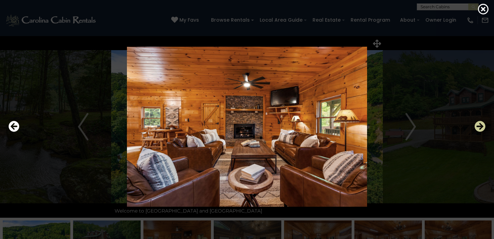
click at [479, 125] on icon "Next" at bounding box center [479, 126] width 11 height 11
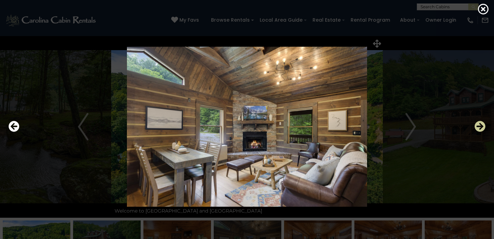
click at [479, 125] on icon "Next" at bounding box center [479, 126] width 11 height 11
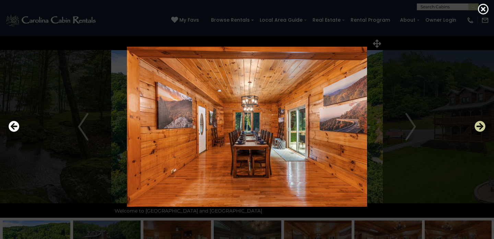
click at [479, 125] on icon "Next" at bounding box center [479, 126] width 11 height 11
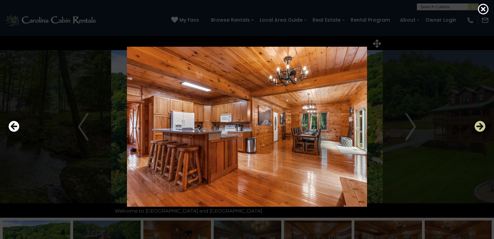
click at [479, 125] on icon "Next" at bounding box center [479, 126] width 11 height 11
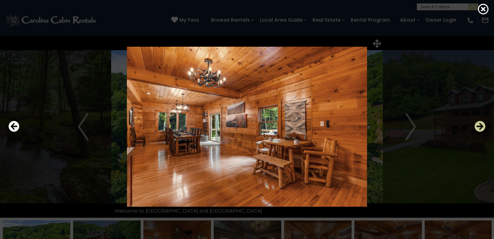
click at [479, 125] on icon "Next" at bounding box center [479, 126] width 11 height 11
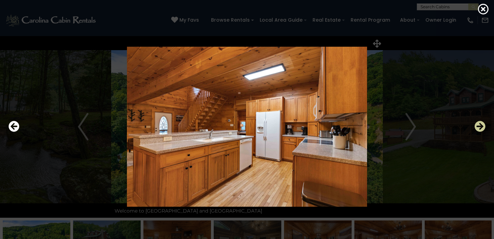
click at [479, 125] on icon "Next" at bounding box center [479, 126] width 11 height 11
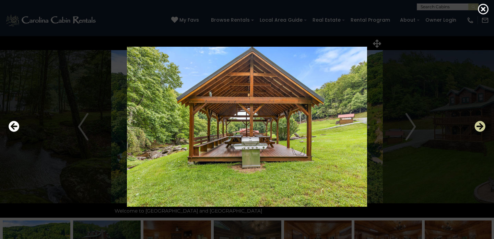
click at [479, 125] on icon "Next" at bounding box center [479, 126] width 11 height 11
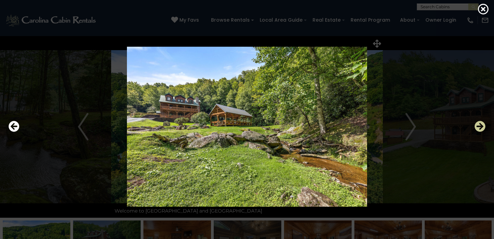
click at [479, 125] on icon "Next" at bounding box center [479, 126] width 11 height 11
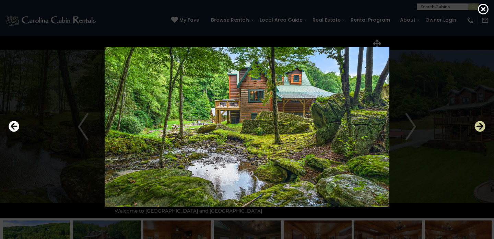
click at [479, 125] on icon "Next" at bounding box center [479, 126] width 11 height 11
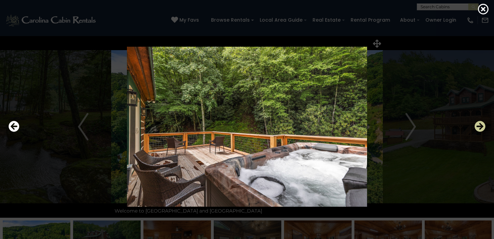
click at [479, 125] on icon "Next" at bounding box center [479, 126] width 11 height 11
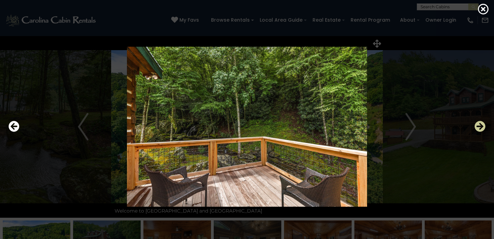
click at [479, 125] on icon "Next" at bounding box center [479, 126] width 11 height 11
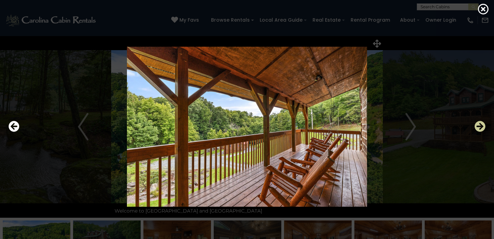
click at [479, 125] on icon "Next" at bounding box center [479, 126] width 11 height 11
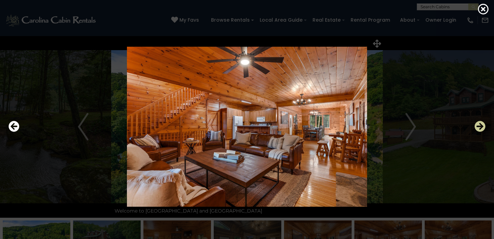
click at [479, 125] on icon "Next" at bounding box center [479, 126] width 11 height 11
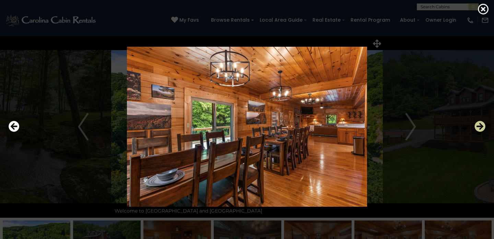
click at [479, 125] on icon "Next" at bounding box center [479, 126] width 11 height 11
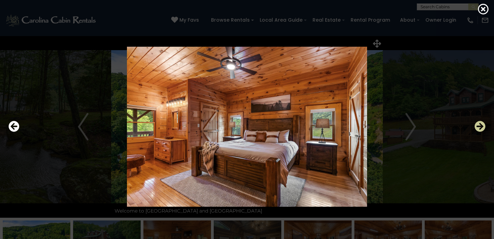
click at [479, 125] on icon "Next" at bounding box center [479, 126] width 11 height 11
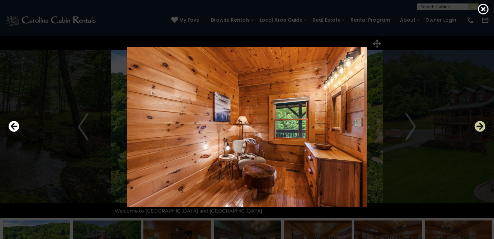
click at [479, 125] on icon "Next" at bounding box center [479, 126] width 11 height 11
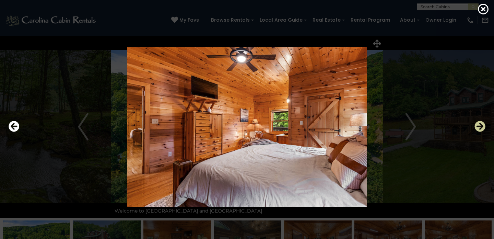
click at [479, 125] on icon "Next" at bounding box center [479, 126] width 11 height 11
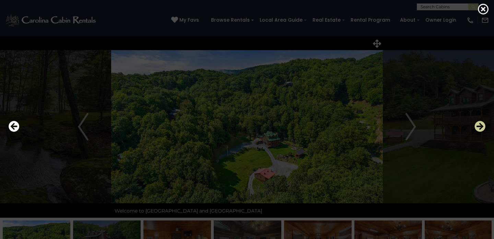
click at [480, 125] on icon "Next" at bounding box center [479, 126] width 11 height 11
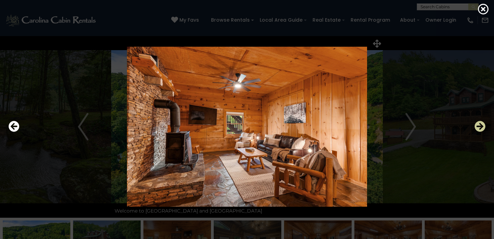
click at [480, 125] on icon "Next" at bounding box center [479, 126] width 11 height 11
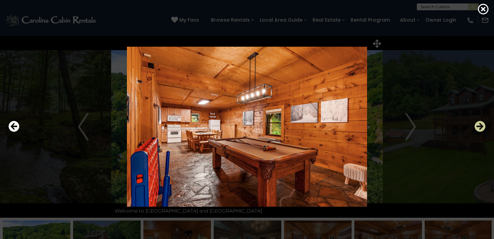
click at [480, 125] on icon "Next" at bounding box center [479, 126] width 11 height 11
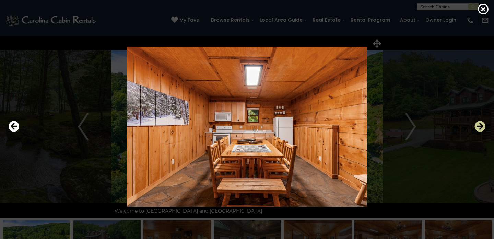
click at [480, 125] on icon "Next" at bounding box center [479, 126] width 11 height 11
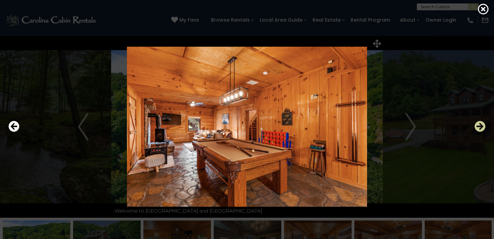
click at [480, 125] on icon "Next" at bounding box center [479, 126] width 11 height 11
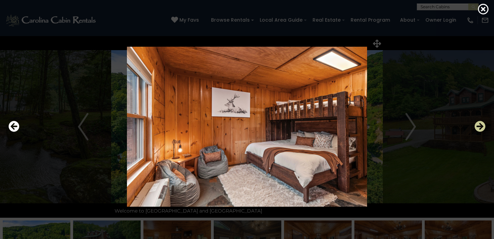
click at [480, 125] on icon "Next" at bounding box center [479, 126] width 11 height 11
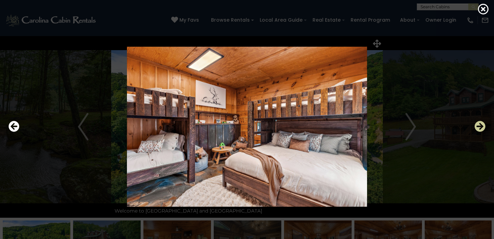
click at [480, 125] on icon "Next" at bounding box center [479, 126] width 11 height 11
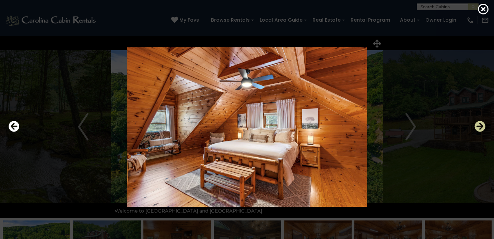
click at [480, 125] on icon "Next" at bounding box center [479, 126] width 11 height 11
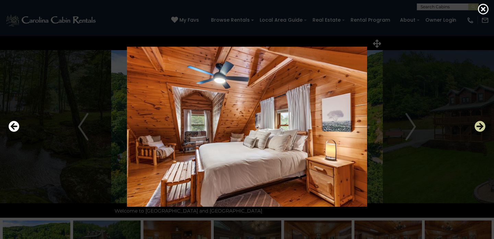
click at [480, 125] on icon "Next" at bounding box center [479, 126] width 11 height 11
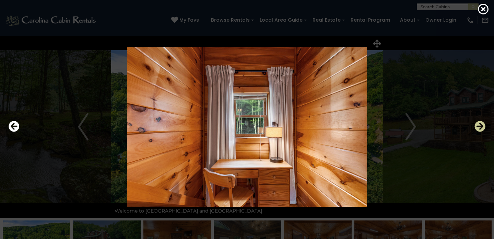
click at [480, 125] on icon "Next" at bounding box center [479, 126] width 11 height 11
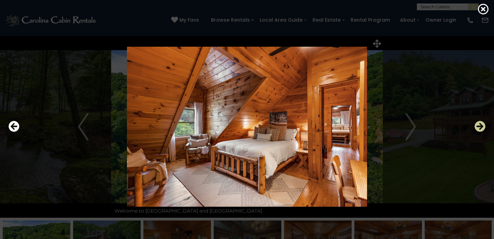
click at [480, 125] on icon "Next" at bounding box center [479, 126] width 11 height 11
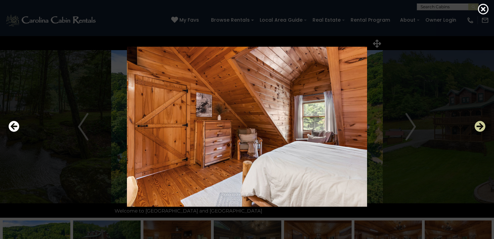
click at [480, 125] on icon "Next" at bounding box center [479, 126] width 11 height 11
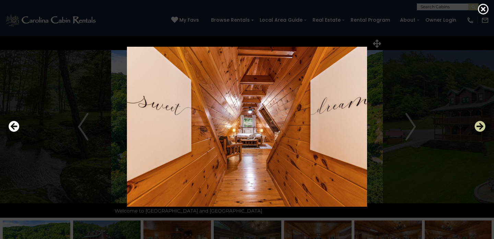
click at [480, 125] on icon "Next" at bounding box center [479, 126] width 11 height 11
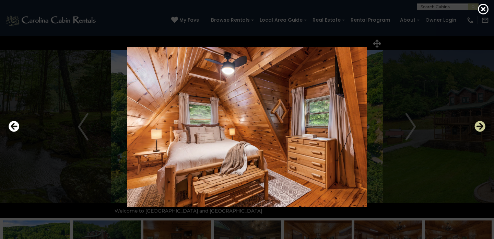
click at [480, 125] on icon "Next" at bounding box center [479, 126] width 11 height 11
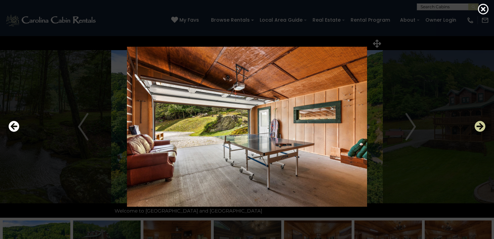
click at [480, 125] on icon "Next" at bounding box center [479, 126] width 11 height 11
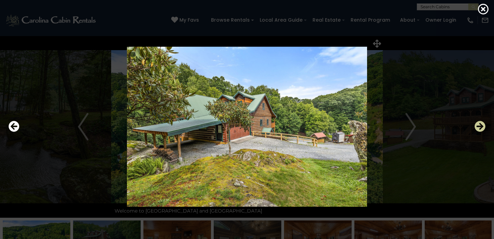
click at [480, 125] on icon "Next" at bounding box center [479, 126] width 11 height 11
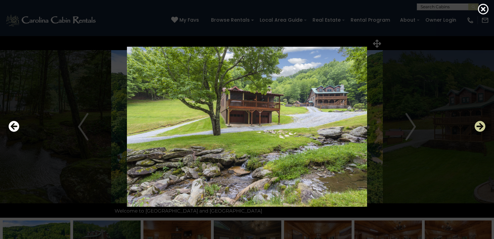
click at [480, 125] on icon "Next" at bounding box center [479, 126] width 11 height 11
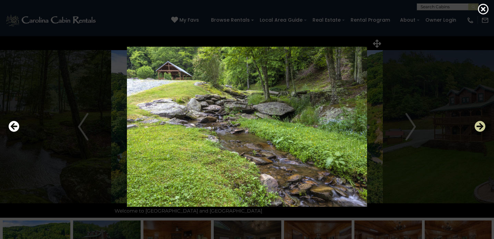
click at [480, 125] on icon "Next" at bounding box center [479, 126] width 11 height 11
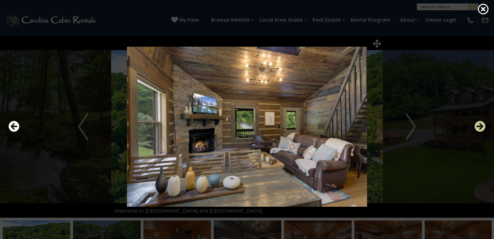
click at [480, 125] on icon "Next" at bounding box center [479, 126] width 11 height 11
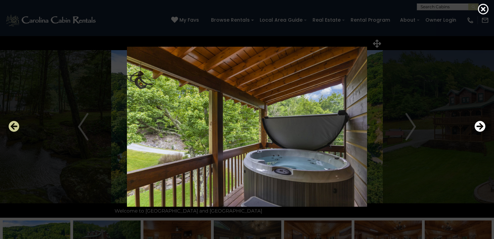
click at [16, 126] on icon "Previous" at bounding box center [14, 126] width 11 height 11
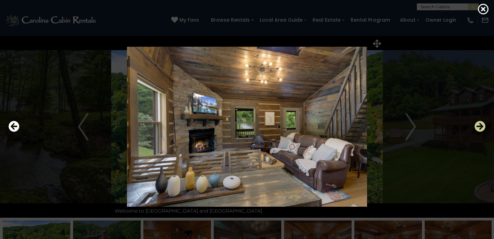
click at [477, 126] on icon "Next" at bounding box center [479, 126] width 11 height 11
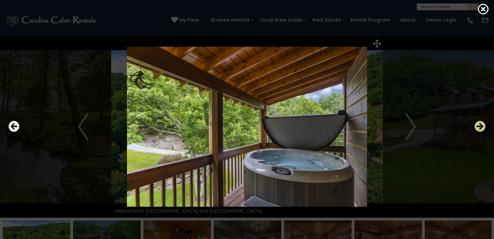
click at [477, 126] on icon "Next" at bounding box center [479, 126] width 11 height 11
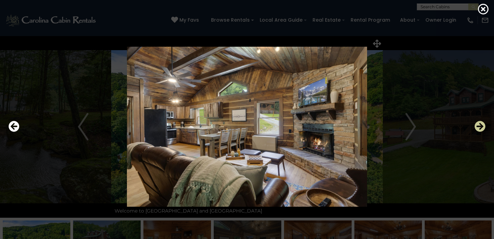
click at [477, 126] on icon "Next" at bounding box center [479, 126] width 11 height 11
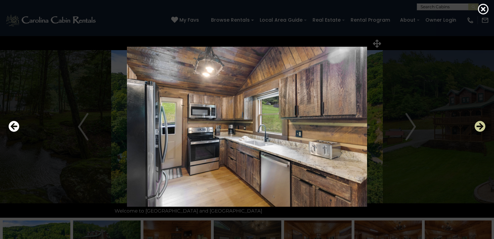
click at [477, 126] on icon "Next" at bounding box center [479, 126] width 11 height 11
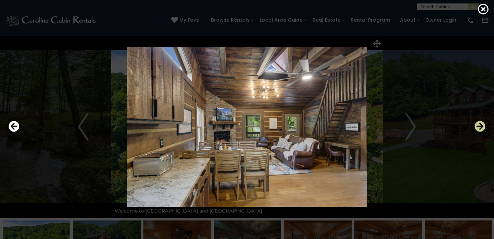
click at [477, 126] on icon "Next" at bounding box center [479, 126] width 11 height 11
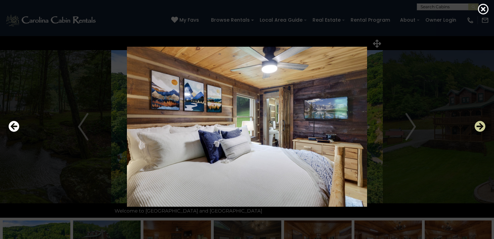
click at [477, 126] on icon "Next" at bounding box center [479, 126] width 11 height 11
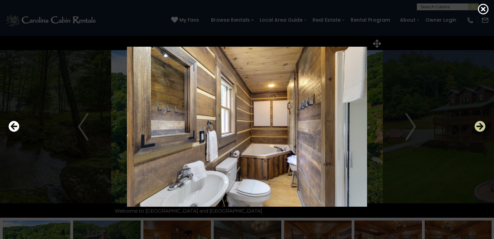
click at [477, 126] on icon "Next" at bounding box center [479, 126] width 11 height 11
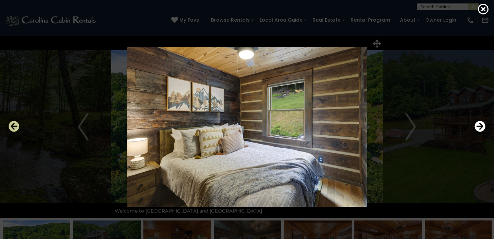
click at [13, 125] on icon "Previous" at bounding box center [14, 126] width 11 height 11
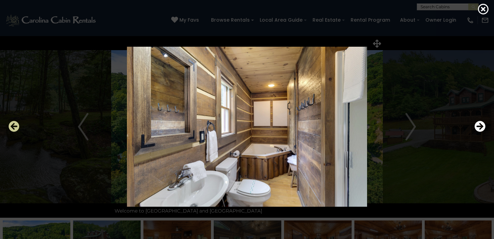
click at [13, 125] on icon "Previous" at bounding box center [14, 126] width 11 height 11
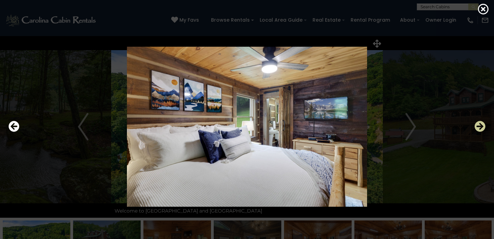
click at [482, 123] on icon "Next" at bounding box center [479, 126] width 11 height 11
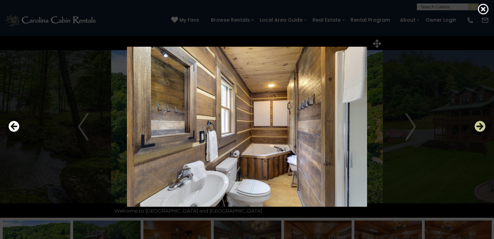
click at [482, 123] on icon "Next" at bounding box center [479, 126] width 11 height 11
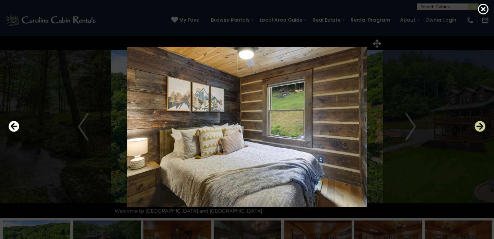
click at [482, 123] on icon "Next" at bounding box center [479, 126] width 11 height 11
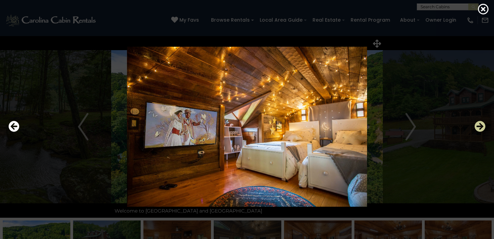
click at [482, 123] on icon "Next" at bounding box center [479, 126] width 11 height 11
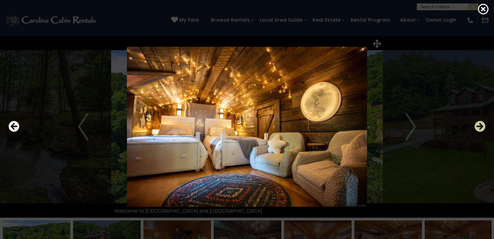
click at [482, 123] on icon "Next" at bounding box center [479, 126] width 11 height 11
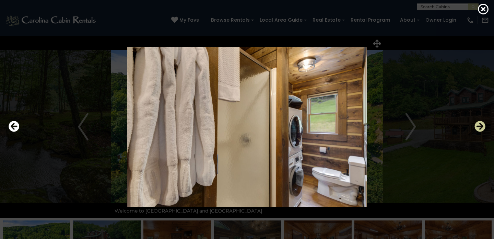
click at [482, 123] on icon "Next" at bounding box center [479, 126] width 11 height 11
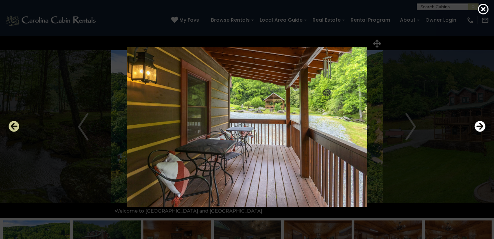
click at [12, 126] on icon "Previous" at bounding box center [14, 126] width 11 height 11
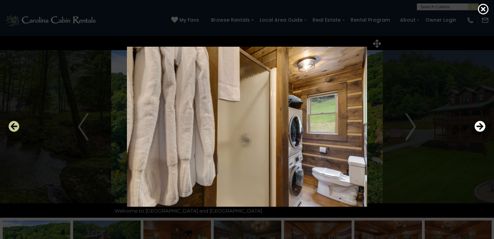
click at [12, 126] on icon "Previous" at bounding box center [14, 126] width 11 height 11
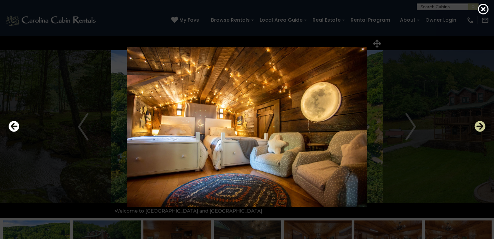
click at [479, 125] on icon "Next" at bounding box center [479, 126] width 11 height 11
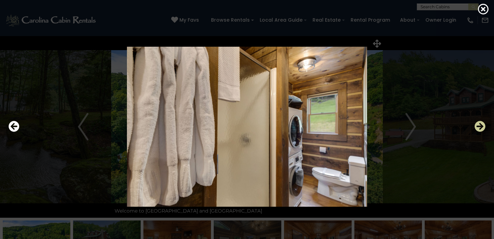
click at [479, 125] on icon "Next" at bounding box center [479, 126] width 11 height 11
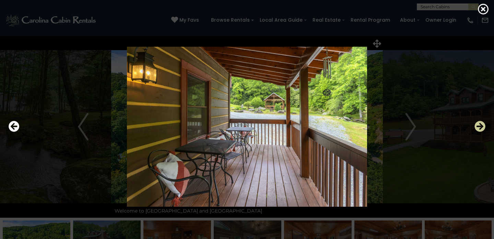
click at [479, 125] on icon "Next" at bounding box center [479, 126] width 11 height 11
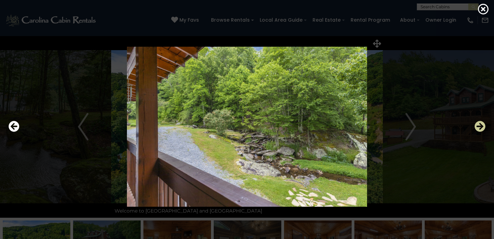
click at [479, 125] on icon "Next" at bounding box center [479, 126] width 11 height 11
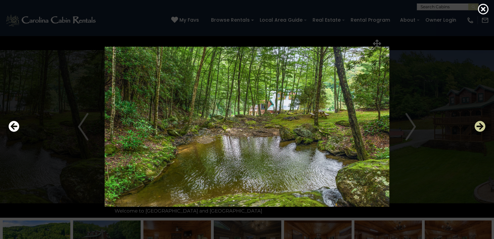
click at [479, 125] on icon "Next" at bounding box center [479, 126] width 11 height 11
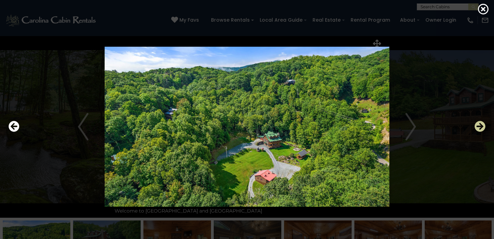
click at [479, 125] on icon "Next" at bounding box center [479, 126] width 11 height 11
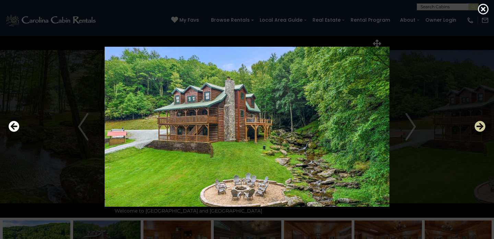
click at [479, 125] on icon "Next" at bounding box center [479, 126] width 11 height 11
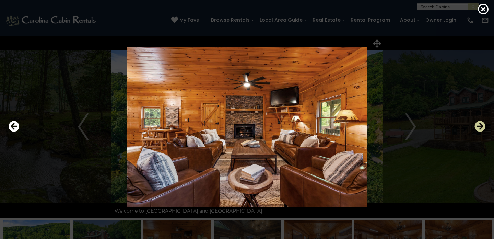
click at [479, 125] on icon "Next" at bounding box center [479, 126] width 11 height 11
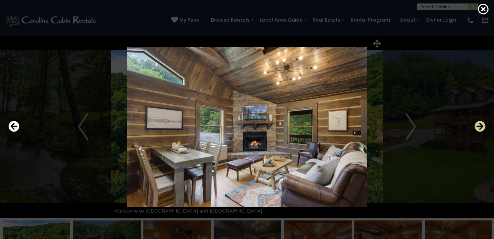
click at [479, 125] on icon "Next" at bounding box center [479, 126] width 11 height 11
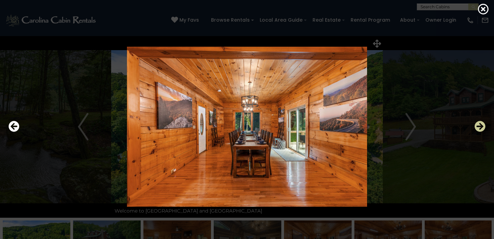
click at [479, 125] on icon "Next" at bounding box center [479, 126] width 11 height 11
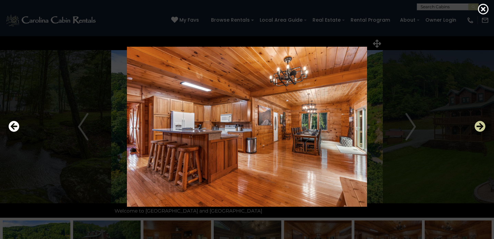
click at [479, 125] on icon "Next" at bounding box center [479, 126] width 11 height 11
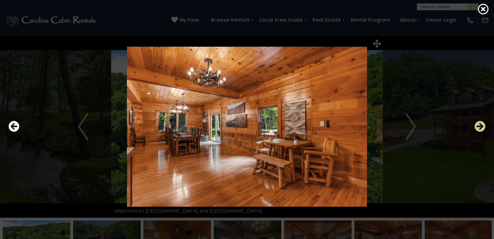
click at [479, 125] on icon "Next" at bounding box center [479, 126] width 11 height 11
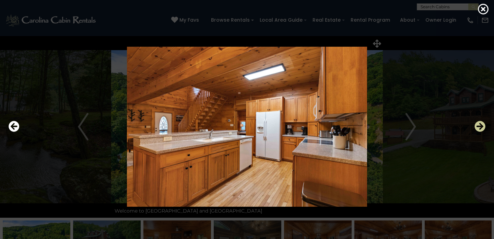
click at [479, 125] on icon "Next" at bounding box center [479, 126] width 11 height 11
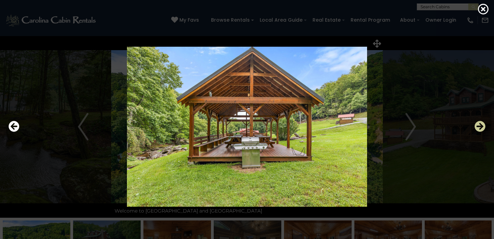
click at [479, 125] on icon "Next" at bounding box center [479, 126] width 11 height 11
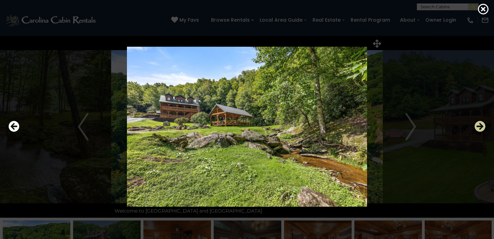
click at [479, 125] on icon "Next" at bounding box center [479, 126] width 11 height 11
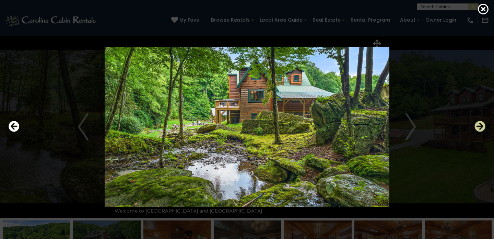
click at [481, 124] on icon "Next" at bounding box center [479, 126] width 11 height 11
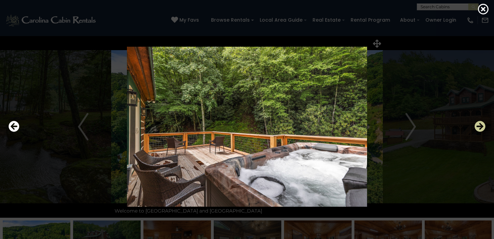
click at [481, 124] on icon "Next" at bounding box center [479, 126] width 11 height 11
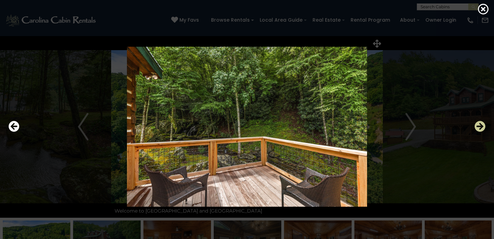
click at [481, 124] on icon "Next" at bounding box center [479, 126] width 11 height 11
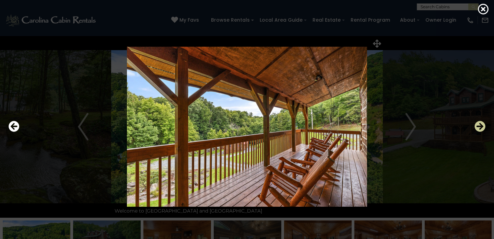
click at [481, 124] on icon "Next" at bounding box center [479, 126] width 11 height 11
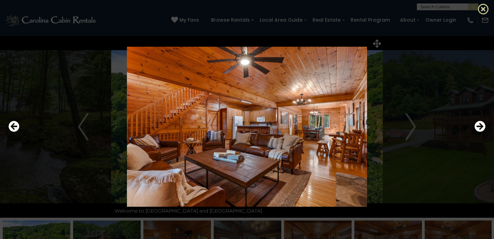
click at [484, 8] on icon at bounding box center [483, 8] width 11 height 11
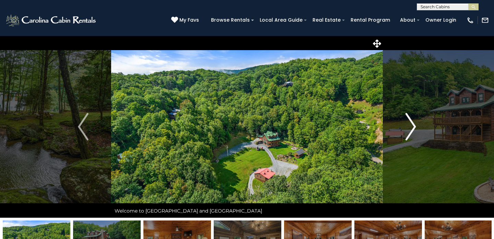
click at [409, 130] on img "Next" at bounding box center [410, 126] width 10 height 27
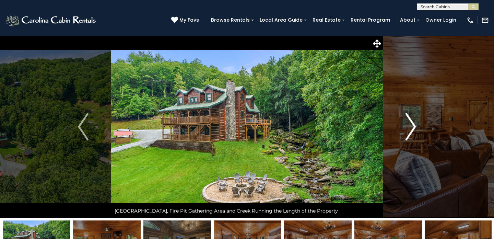
click at [409, 130] on img "Next" at bounding box center [410, 126] width 10 height 27
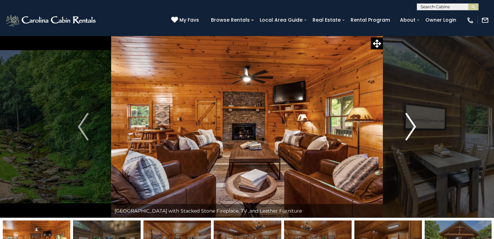
click at [409, 129] on img "Next" at bounding box center [410, 126] width 10 height 27
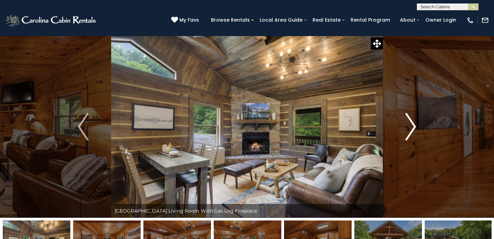
click at [410, 124] on img "Next" at bounding box center [410, 126] width 10 height 27
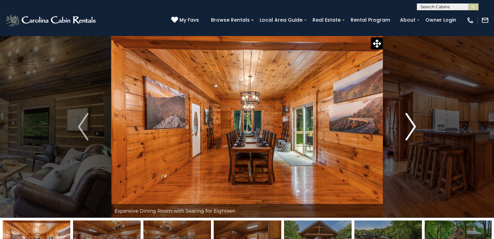
click at [410, 124] on img "Next" at bounding box center [410, 126] width 10 height 27
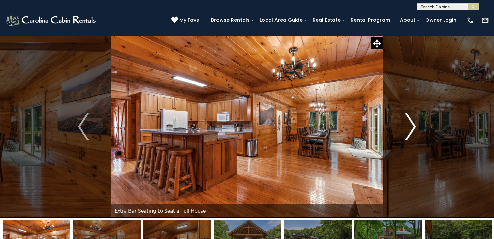
click at [410, 124] on img "Next" at bounding box center [410, 126] width 10 height 27
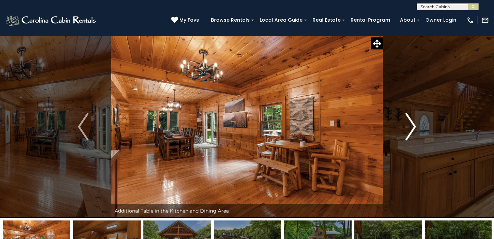
click at [410, 124] on img "Next" at bounding box center [410, 126] width 10 height 27
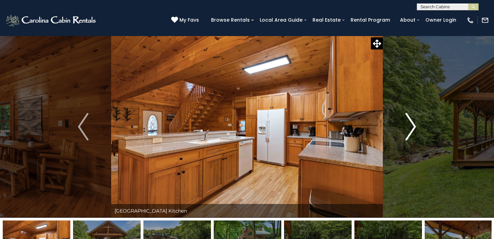
click at [410, 124] on img "Next" at bounding box center [410, 126] width 10 height 27
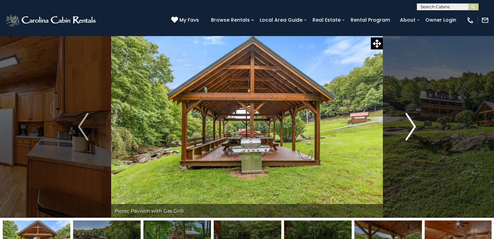
click at [410, 124] on img "Next" at bounding box center [410, 126] width 10 height 27
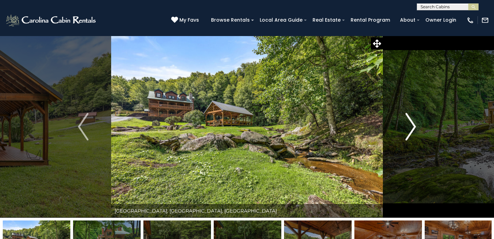
click at [410, 124] on img "Next" at bounding box center [410, 126] width 10 height 27
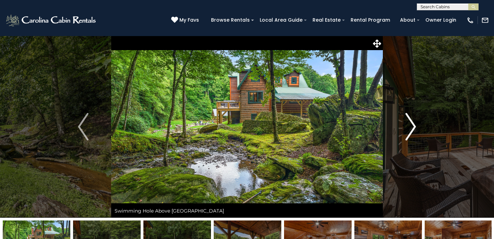
click at [410, 124] on img "Next" at bounding box center [410, 126] width 10 height 27
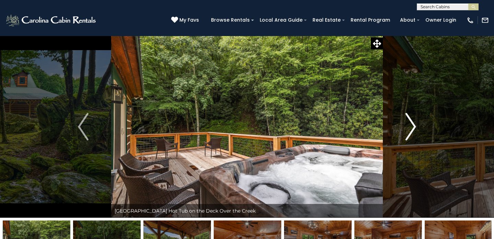
click at [410, 124] on img "Next" at bounding box center [410, 126] width 10 height 27
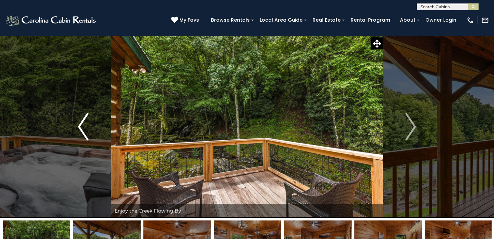
click at [80, 126] on img "Previous" at bounding box center [83, 126] width 10 height 27
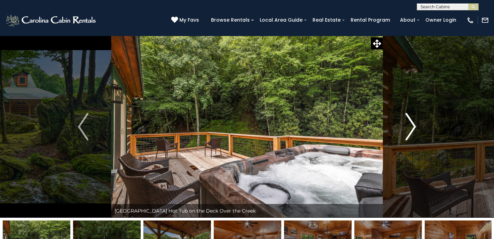
click at [408, 129] on img "Next" at bounding box center [410, 126] width 10 height 27
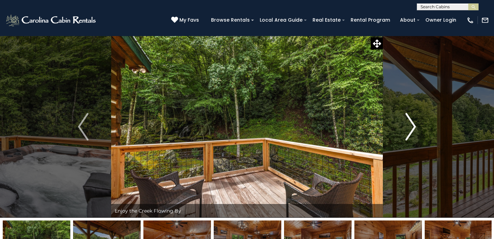
click at [408, 129] on img "Next" at bounding box center [410, 126] width 10 height 27
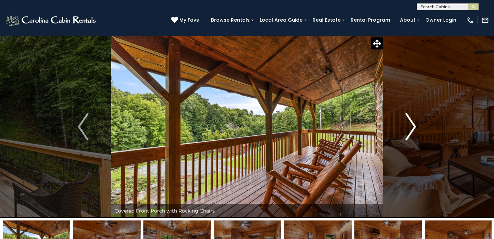
click at [408, 129] on img "Next" at bounding box center [410, 126] width 10 height 27
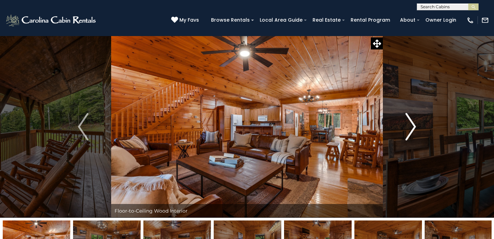
click at [408, 129] on img "Next" at bounding box center [410, 126] width 10 height 27
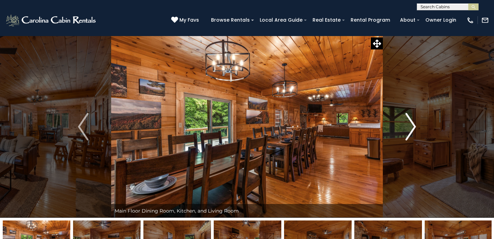
click at [415, 123] on img "Next" at bounding box center [410, 126] width 10 height 27
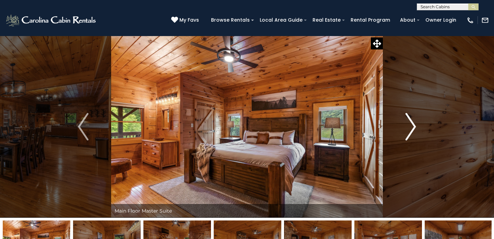
click at [415, 123] on img "Next" at bounding box center [410, 126] width 10 height 27
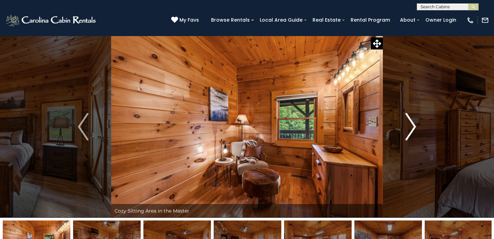
click at [415, 123] on img "Next" at bounding box center [410, 126] width 10 height 27
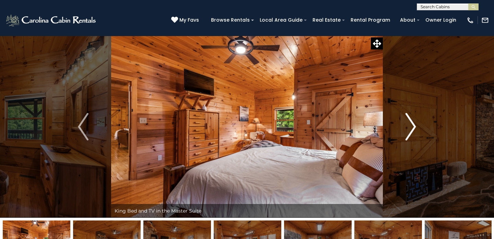
click at [415, 122] on img "Next" at bounding box center [410, 126] width 10 height 27
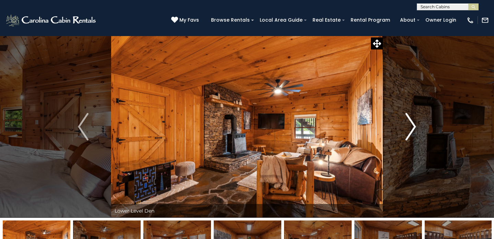
click at [415, 122] on img "Next" at bounding box center [410, 126] width 10 height 27
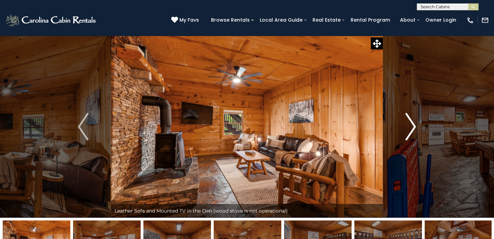
click at [415, 122] on img "Next" at bounding box center [410, 126] width 10 height 27
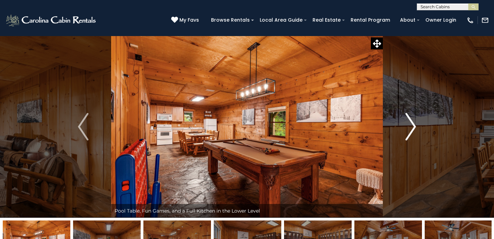
click at [413, 122] on img "Next" at bounding box center [410, 126] width 10 height 27
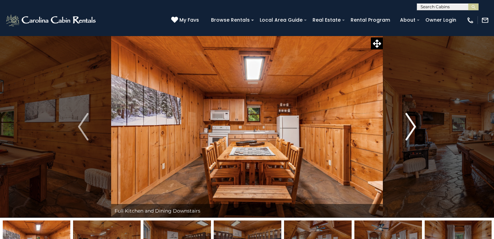
click at [413, 122] on img "Next" at bounding box center [410, 126] width 10 height 27
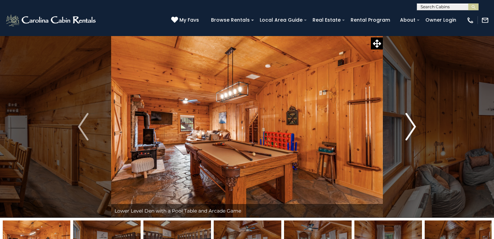
click at [413, 121] on img "Next" at bounding box center [410, 126] width 10 height 27
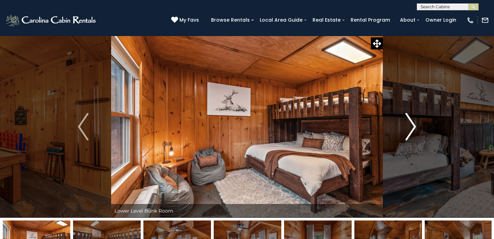
click at [413, 122] on img "Next" at bounding box center [410, 126] width 10 height 27
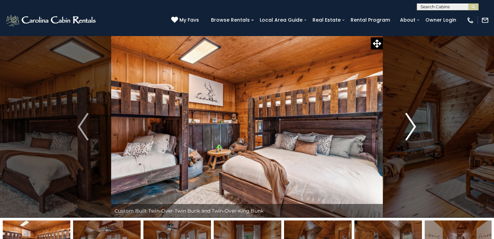
click at [413, 122] on img "Next" at bounding box center [410, 126] width 10 height 27
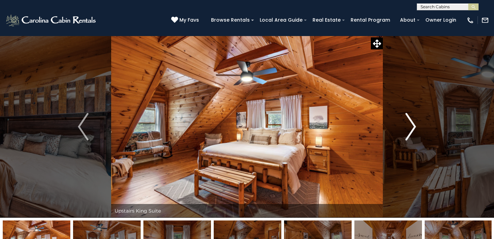
click at [413, 122] on img "Next" at bounding box center [410, 126] width 10 height 27
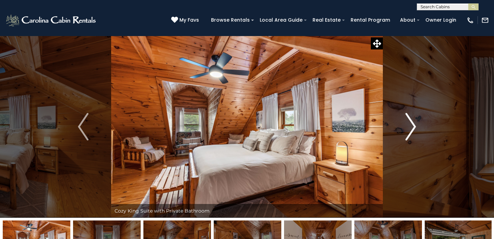
click at [413, 122] on img "Next" at bounding box center [410, 126] width 10 height 27
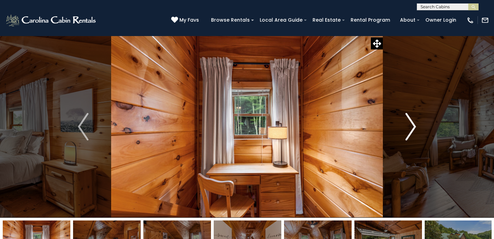
click at [413, 122] on img "Next" at bounding box center [410, 126] width 10 height 27
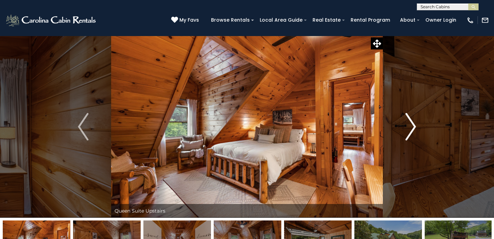
click at [413, 123] on img "Next" at bounding box center [410, 126] width 10 height 27
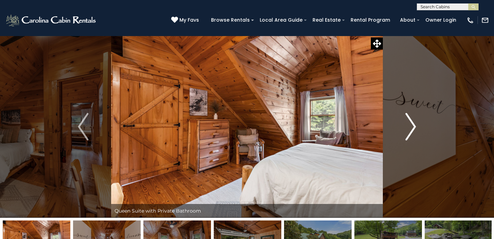
click at [413, 123] on img "Next" at bounding box center [410, 126] width 10 height 27
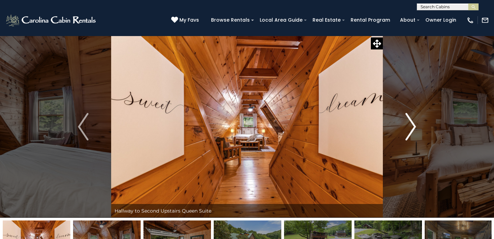
click at [413, 123] on img "Next" at bounding box center [410, 126] width 10 height 27
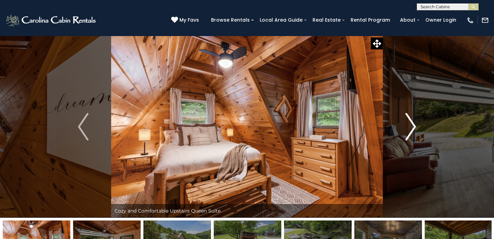
click at [413, 123] on img "Next" at bounding box center [410, 126] width 10 height 27
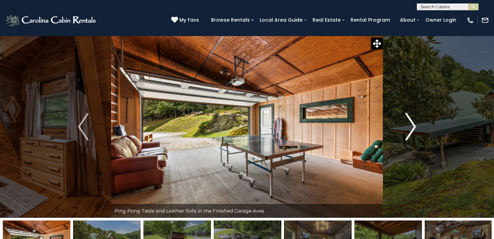
click at [413, 123] on img "Next" at bounding box center [410, 126] width 10 height 27
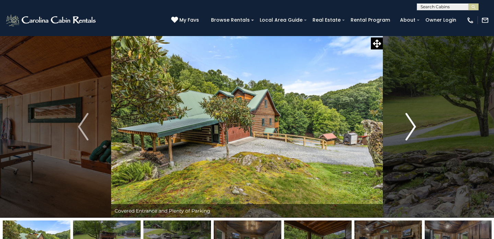
click at [413, 123] on img "Next" at bounding box center [410, 126] width 10 height 27
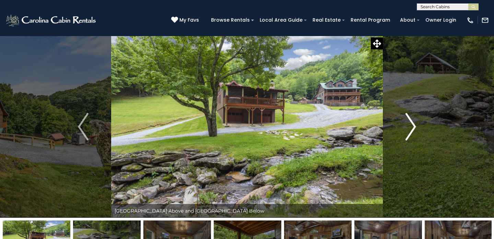
click at [413, 123] on img "Next" at bounding box center [410, 126] width 10 height 27
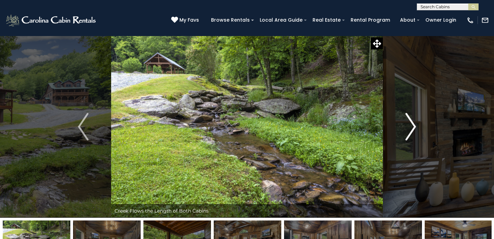
click at [413, 123] on img "Next" at bounding box center [410, 126] width 10 height 27
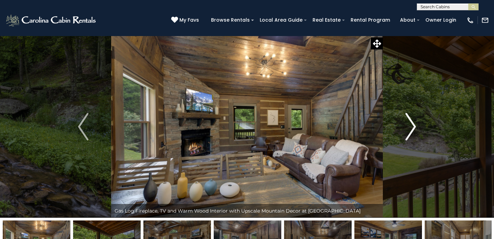
click at [413, 123] on img "Next" at bounding box center [410, 126] width 10 height 27
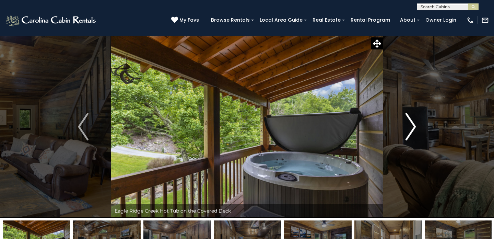
click at [413, 123] on img "Next" at bounding box center [410, 126] width 10 height 27
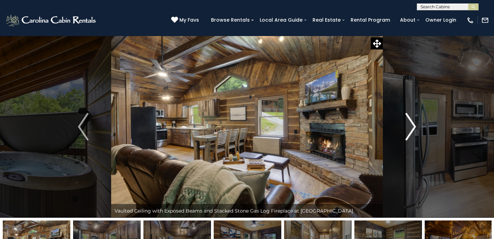
click at [413, 123] on img "Next" at bounding box center [410, 126] width 10 height 27
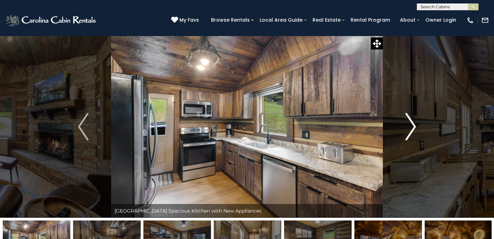
click at [413, 123] on img "Next" at bounding box center [410, 126] width 10 height 27
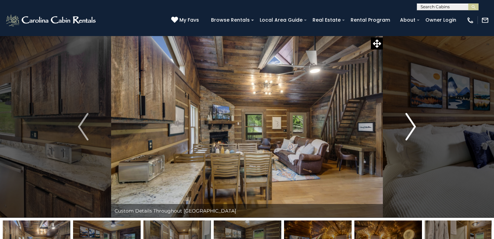
click at [415, 120] on img "Next" at bounding box center [410, 126] width 10 height 27
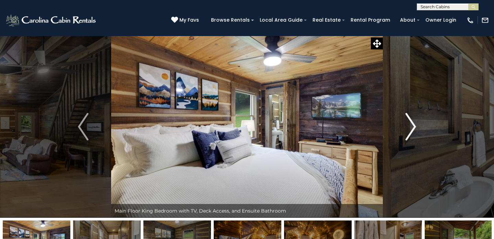
click at [412, 121] on img "Next" at bounding box center [410, 126] width 10 height 27
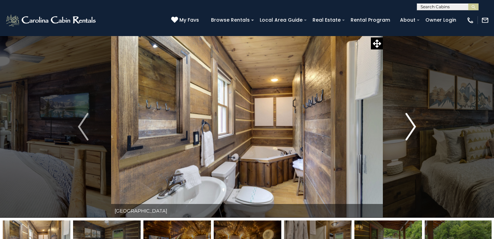
click at [412, 121] on img "Next" at bounding box center [410, 126] width 10 height 27
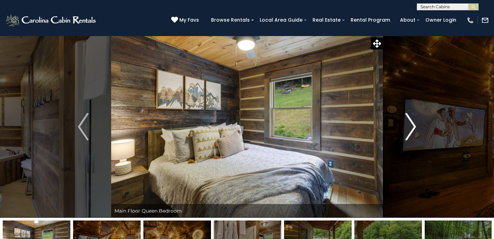
click at [412, 121] on img "Next" at bounding box center [410, 126] width 10 height 27
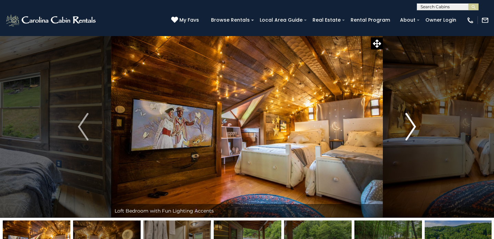
click at [412, 119] on img "Next" at bounding box center [410, 126] width 10 height 27
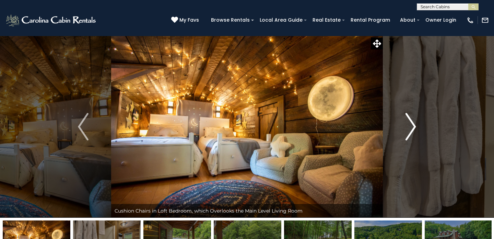
click at [412, 119] on img "Next" at bounding box center [410, 126] width 10 height 27
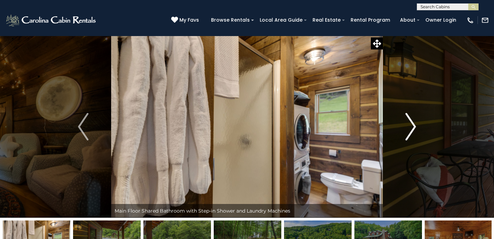
click at [412, 119] on img "Next" at bounding box center [410, 126] width 10 height 27
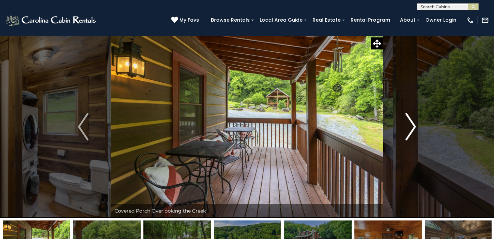
click at [412, 119] on img "Next" at bounding box center [410, 126] width 10 height 27
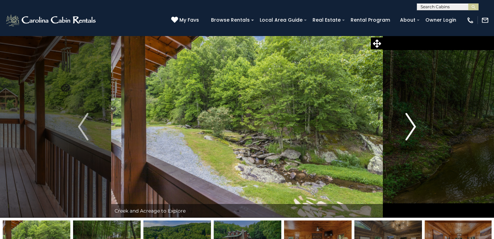
click at [412, 119] on img "Next" at bounding box center [410, 126] width 10 height 27
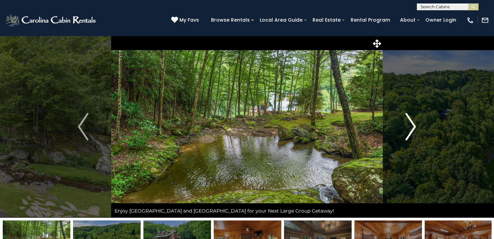
click at [412, 119] on img "Next" at bounding box center [410, 126] width 10 height 27
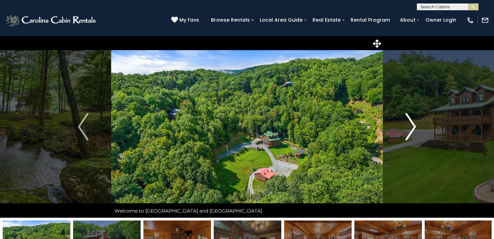
click at [412, 119] on img "Next" at bounding box center [410, 126] width 10 height 27
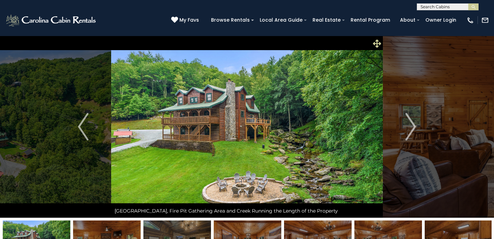
click at [377, 41] on icon at bounding box center [377, 43] width 8 height 8
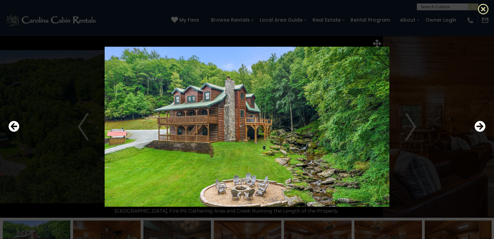
click at [486, 8] on icon at bounding box center [483, 8] width 11 height 11
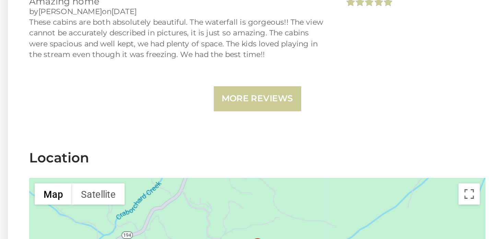
scroll to position [1490, 0]
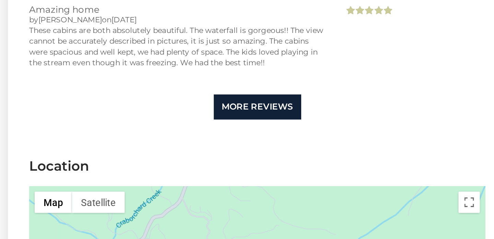
click at [152, 139] on link "More Reviews" at bounding box center [166, 147] width 56 height 16
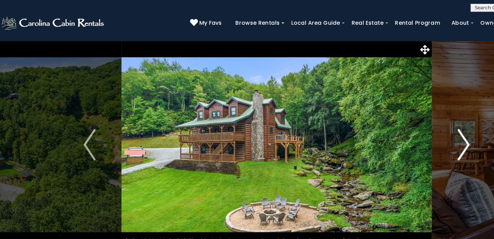
scroll to position [0, 0]
click at [408, 125] on img "Next" at bounding box center [410, 126] width 10 height 27
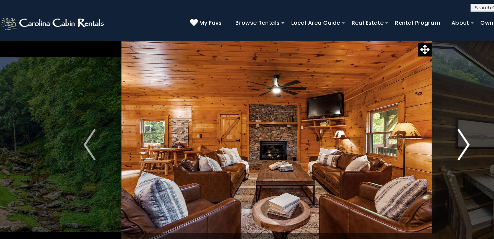
click at [408, 125] on img "Next" at bounding box center [410, 126] width 10 height 27
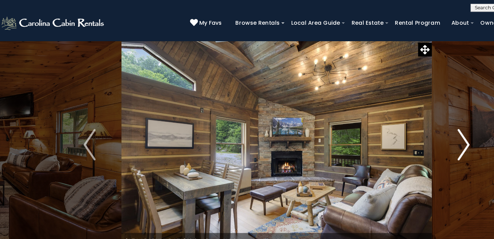
click at [408, 125] on img "Next" at bounding box center [410, 126] width 10 height 27
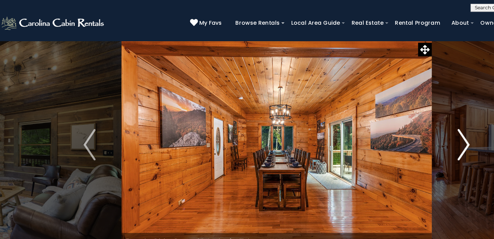
click at [408, 125] on img "Next" at bounding box center [410, 126] width 10 height 27
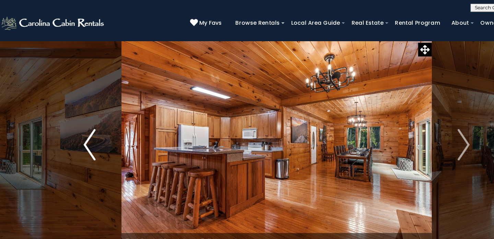
click at [78, 123] on img "Previous" at bounding box center [83, 126] width 10 height 27
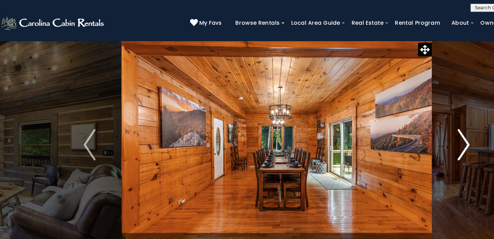
click at [407, 128] on img "Next" at bounding box center [410, 126] width 10 height 27
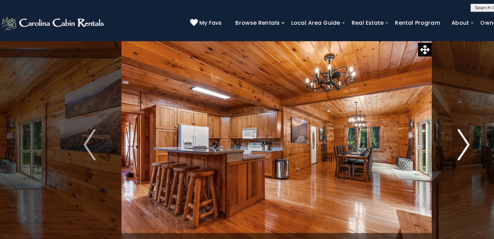
click at [407, 128] on img "Next" at bounding box center [410, 126] width 10 height 27
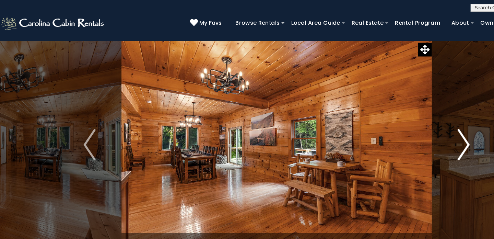
click at [407, 128] on img "Next" at bounding box center [410, 126] width 10 height 27
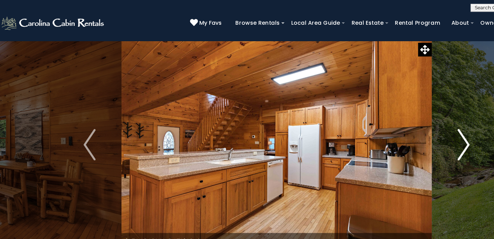
click at [407, 128] on img "Next" at bounding box center [410, 126] width 10 height 27
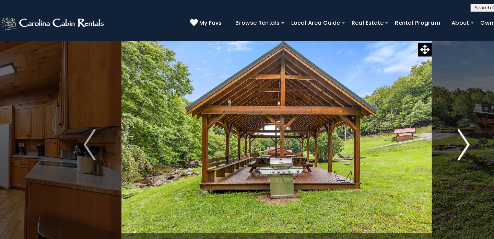
click at [407, 128] on img "Next" at bounding box center [410, 126] width 10 height 27
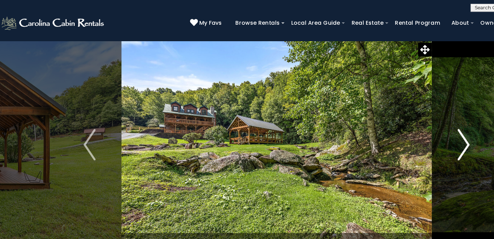
click at [407, 128] on img "Next" at bounding box center [410, 126] width 10 height 27
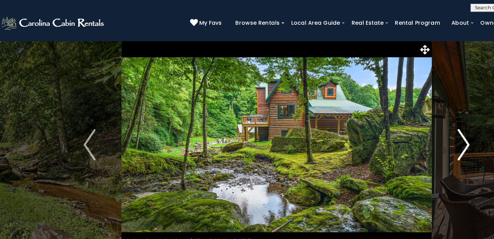
click at [407, 128] on img "Next" at bounding box center [410, 126] width 10 height 27
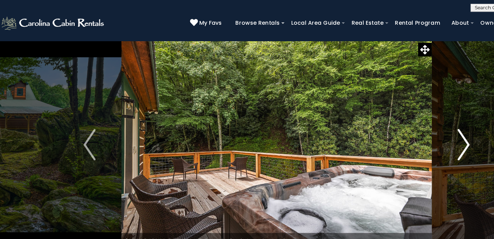
click at [407, 128] on img "Next" at bounding box center [410, 126] width 10 height 27
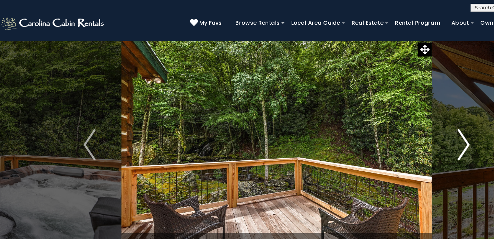
click at [407, 128] on img "Next" at bounding box center [410, 126] width 10 height 27
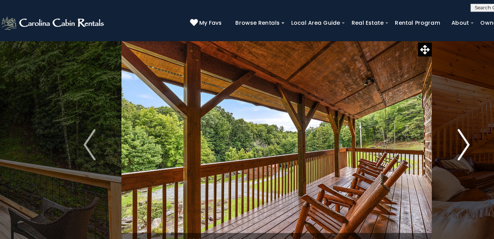
click at [407, 128] on img "Next" at bounding box center [410, 126] width 10 height 27
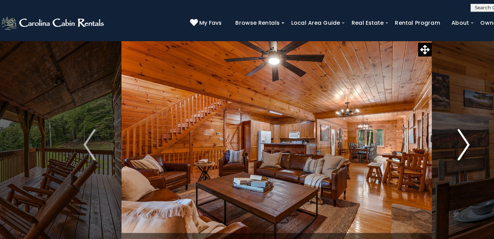
click at [407, 128] on img "Next" at bounding box center [410, 126] width 10 height 27
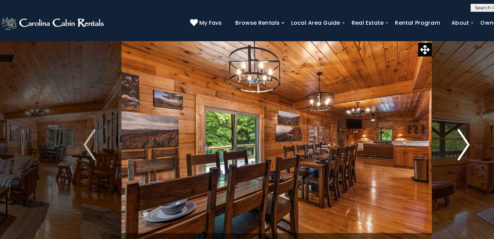
click at [407, 128] on img "Next" at bounding box center [410, 126] width 10 height 27
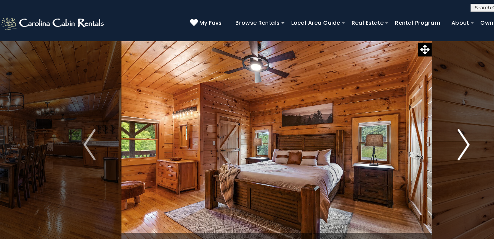
click at [407, 128] on img "Next" at bounding box center [410, 126] width 10 height 27
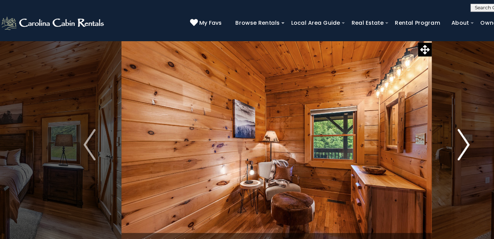
click at [407, 128] on img "Next" at bounding box center [410, 126] width 10 height 27
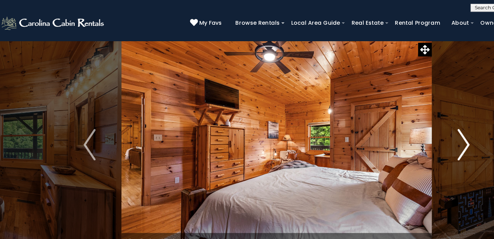
click at [407, 128] on img "Next" at bounding box center [410, 126] width 10 height 27
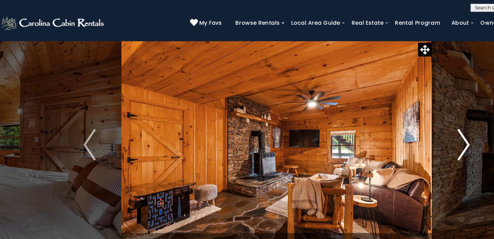
click at [407, 128] on img "Next" at bounding box center [410, 126] width 10 height 27
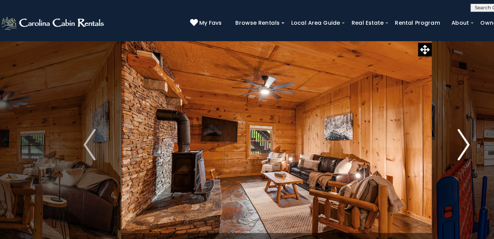
click at [409, 122] on img "Next" at bounding box center [410, 126] width 10 height 27
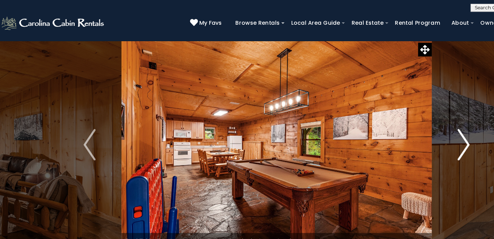
click at [409, 122] on img "Next" at bounding box center [410, 126] width 10 height 27
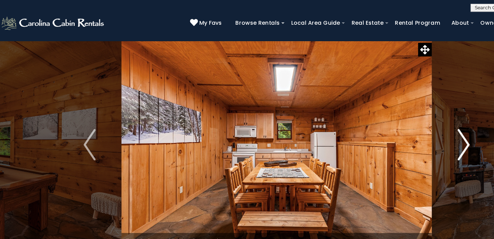
click at [409, 122] on img "Next" at bounding box center [410, 126] width 10 height 27
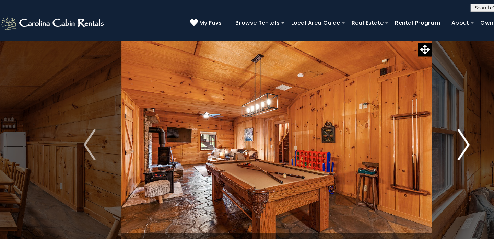
click at [409, 122] on img "Next" at bounding box center [410, 126] width 10 height 27
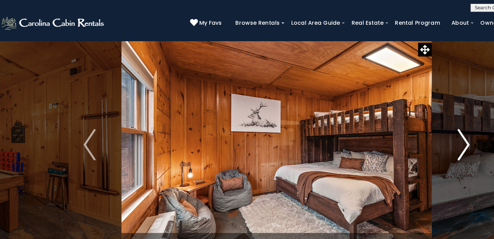
click at [408, 123] on img "Next" at bounding box center [410, 126] width 10 height 27
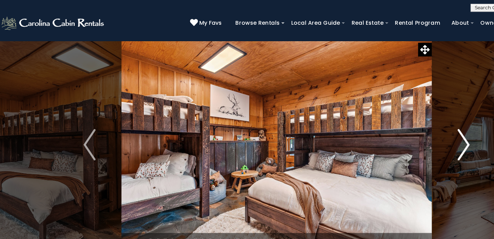
click at [408, 123] on img "Next" at bounding box center [410, 126] width 10 height 27
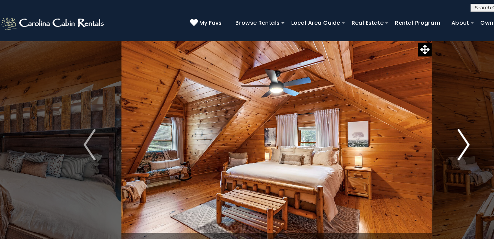
click at [408, 123] on img "Next" at bounding box center [410, 126] width 10 height 27
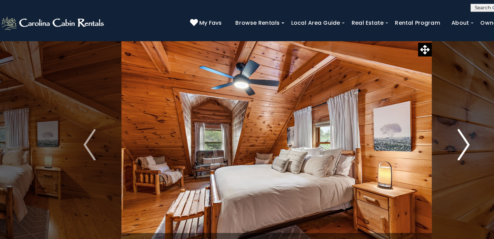
click at [408, 123] on img "Next" at bounding box center [410, 126] width 10 height 27
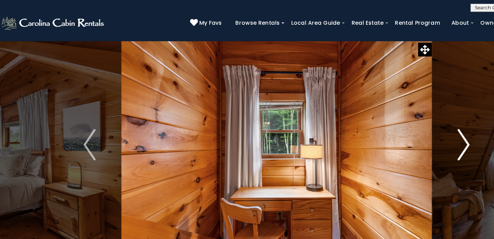
click at [408, 123] on img "Next" at bounding box center [410, 126] width 10 height 27
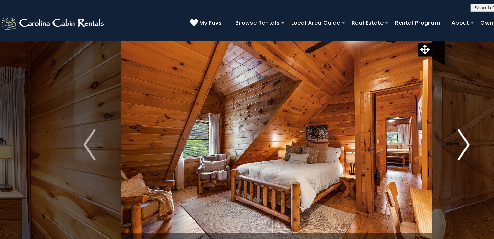
click at [408, 123] on img "Next" at bounding box center [410, 126] width 10 height 27
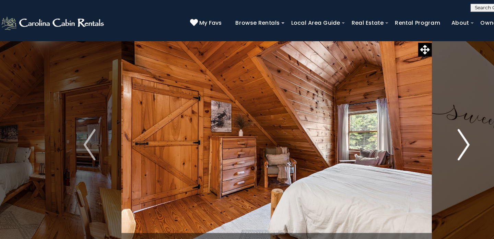
click at [408, 123] on img "Next" at bounding box center [410, 126] width 10 height 27
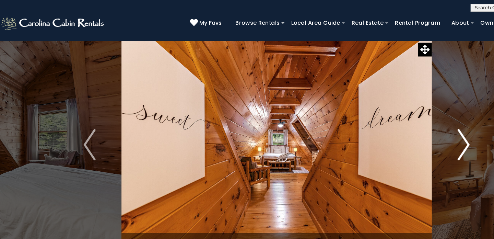
click at [408, 123] on img "Next" at bounding box center [410, 126] width 10 height 27
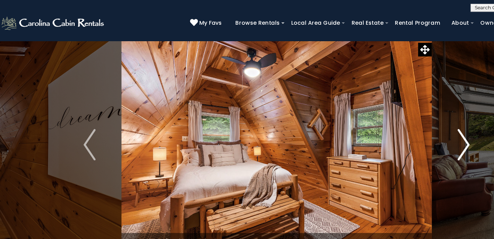
click at [408, 122] on img "Next" at bounding box center [410, 126] width 10 height 27
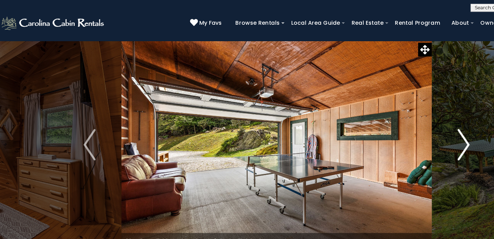
click at [408, 122] on img "Next" at bounding box center [410, 126] width 10 height 27
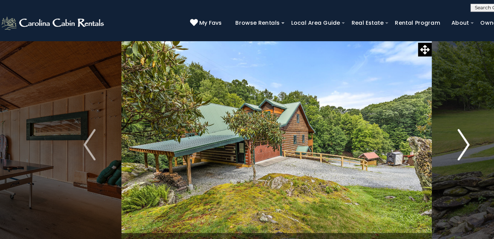
click at [408, 122] on img "Next" at bounding box center [410, 126] width 10 height 27
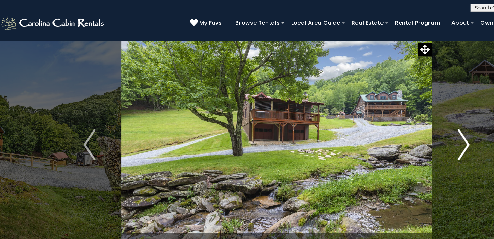
click at [408, 122] on img "Next" at bounding box center [410, 126] width 10 height 27
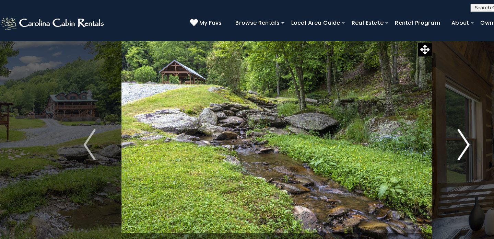
click at [408, 122] on img "Next" at bounding box center [410, 126] width 10 height 27
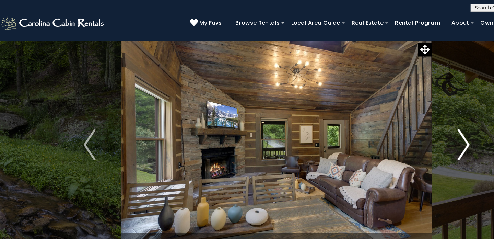
click at [408, 122] on img "Next" at bounding box center [410, 126] width 10 height 27
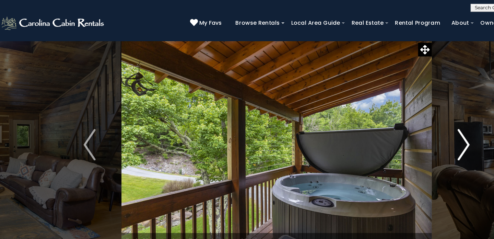
click at [408, 122] on img "Next" at bounding box center [410, 126] width 10 height 27
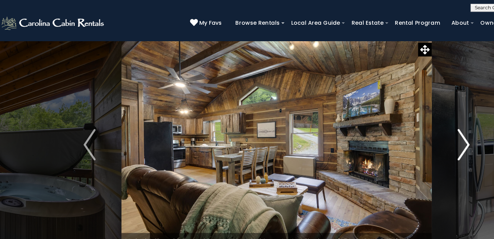
click at [408, 122] on img "Next" at bounding box center [410, 126] width 10 height 27
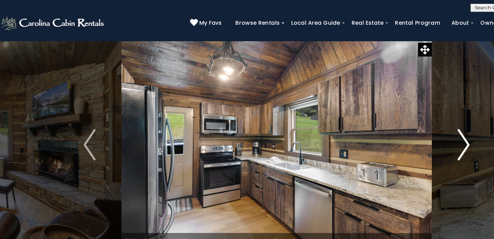
click at [408, 122] on img "Next" at bounding box center [410, 126] width 10 height 27
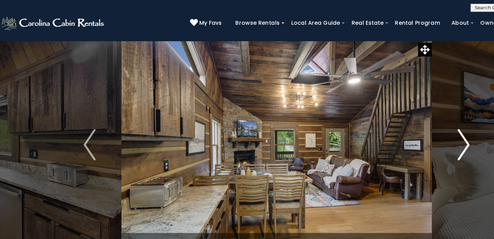
click at [408, 122] on img "Next" at bounding box center [410, 126] width 10 height 27
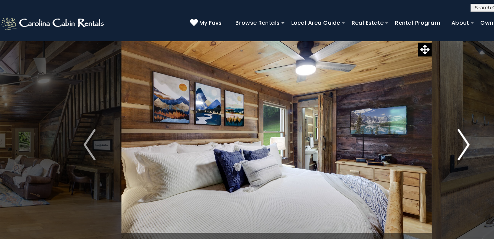
click at [408, 122] on img "Next" at bounding box center [410, 126] width 10 height 27
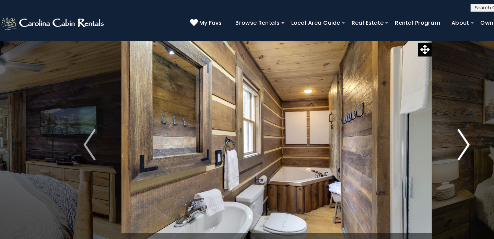
click at [408, 122] on img "Next" at bounding box center [410, 126] width 10 height 27
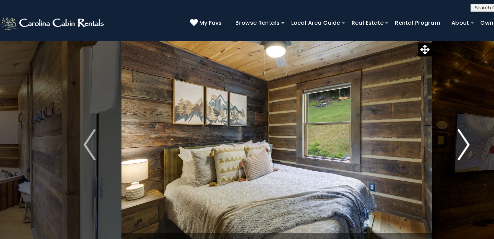
click at [408, 122] on img "Next" at bounding box center [410, 126] width 10 height 27
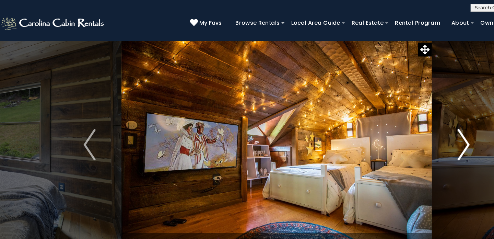
click at [408, 122] on img "Next" at bounding box center [410, 126] width 10 height 27
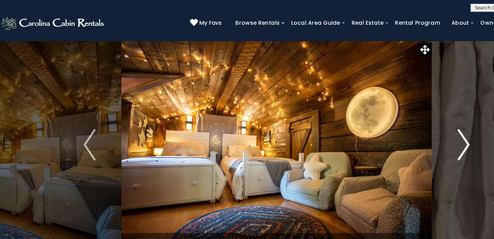
click at [408, 122] on img "Next" at bounding box center [410, 126] width 10 height 27
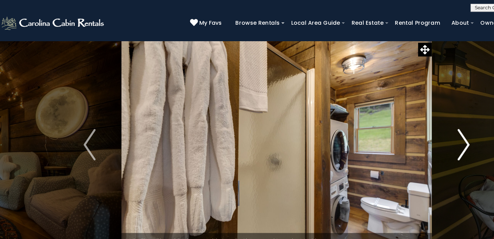
click at [408, 122] on img "Next" at bounding box center [410, 126] width 10 height 27
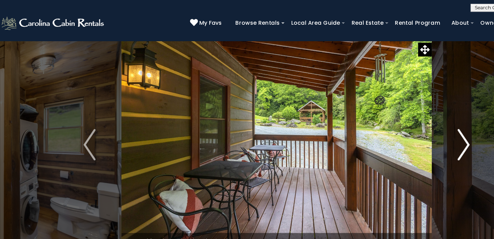
click at [408, 122] on img "Next" at bounding box center [410, 126] width 10 height 27
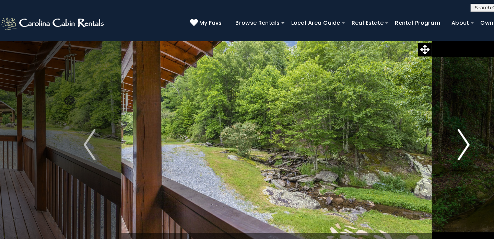
click at [408, 122] on img "Next" at bounding box center [410, 126] width 10 height 27
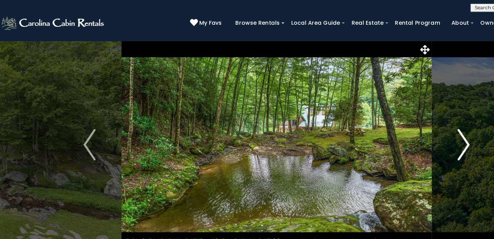
click at [408, 122] on img "Next" at bounding box center [410, 126] width 10 height 27
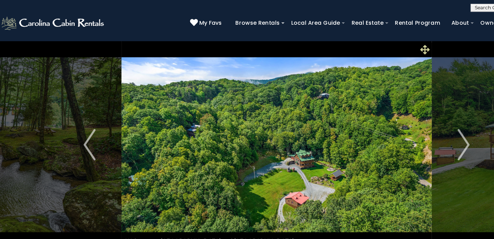
click at [374, 43] on icon at bounding box center [377, 43] width 8 height 8
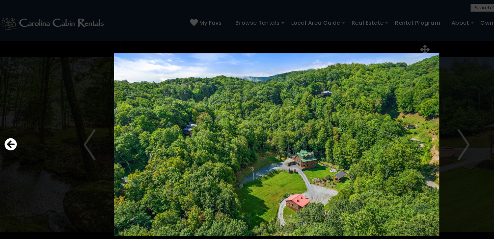
click at [407, 42] on div at bounding box center [247, 126] width 484 height 215
click at [354, 37] on div at bounding box center [247, 126] width 484 height 215
click at [372, 43] on div at bounding box center [247, 126] width 484 height 215
click at [9, 129] on icon "Previous" at bounding box center [14, 126] width 11 height 11
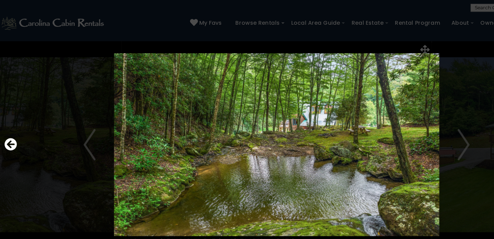
click at [396, 46] on div at bounding box center [247, 126] width 484 height 215
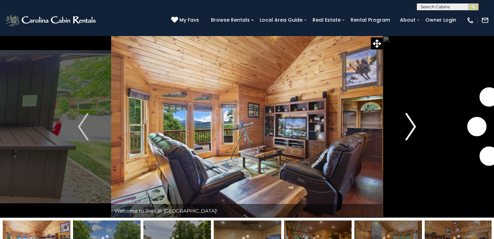
click at [407, 126] on img "Next" at bounding box center [410, 126] width 10 height 27
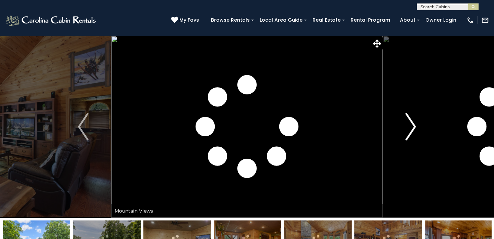
click at [414, 127] on img "Next" at bounding box center [410, 126] width 10 height 27
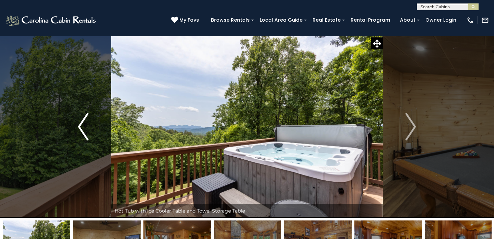
click at [81, 121] on img "Previous" at bounding box center [83, 126] width 10 height 27
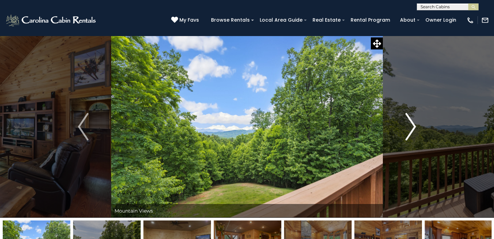
click at [414, 128] on img "Next" at bounding box center [410, 126] width 10 height 27
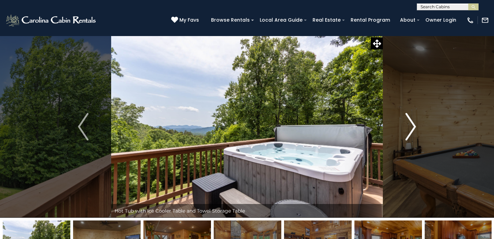
click at [414, 128] on img "Next" at bounding box center [410, 126] width 10 height 27
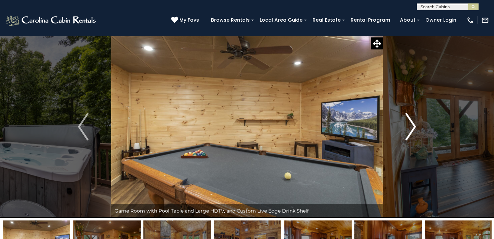
click at [414, 128] on img "Next" at bounding box center [410, 126] width 10 height 27
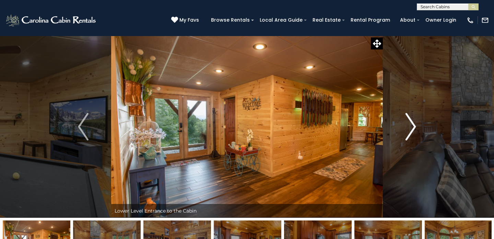
click at [414, 128] on img "Next" at bounding box center [410, 126] width 10 height 27
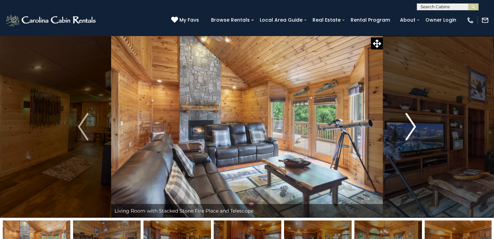
click at [414, 128] on img "Next" at bounding box center [410, 126] width 10 height 27
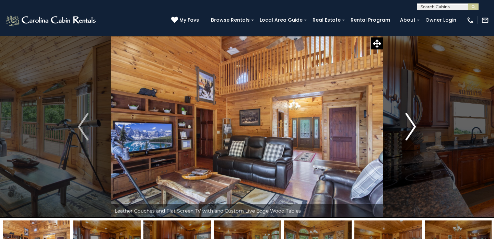
click at [414, 128] on img "Next" at bounding box center [410, 126] width 10 height 27
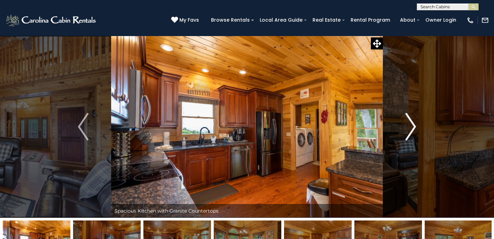
click at [414, 128] on img "Next" at bounding box center [410, 126] width 10 height 27
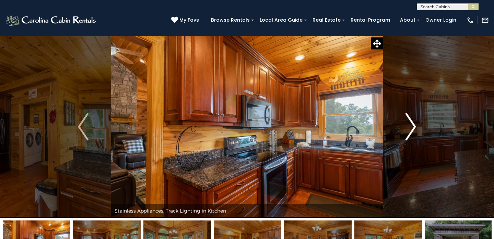
click at [414, 128] on img "Next" at bounding box center [410, 126] width 10 height 27
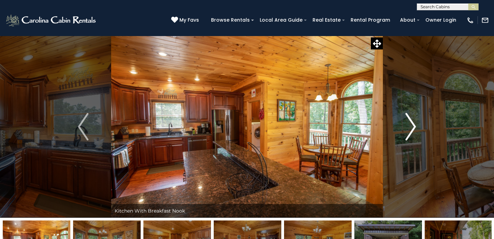
click at [414, 128] on img "Next" at bounding box center [410, 126] width 10 height 27
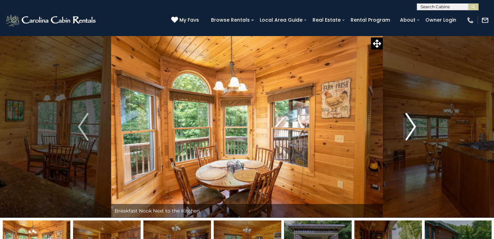
click at [414, 128] on img "Next" at bounding box center [410, 126] width 10 height 27
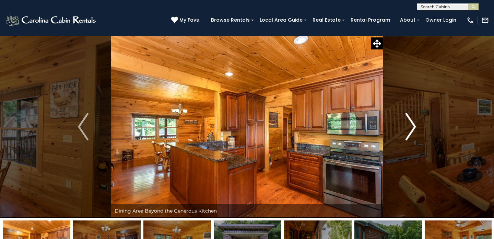
click at [414, 128] on img "Next" at bounding box center [410, 126] width 10 height 27
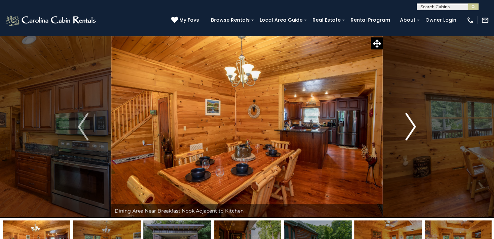
click at [414, 128] on img "Next" at bounding box center [410, 126] width 10 height 27
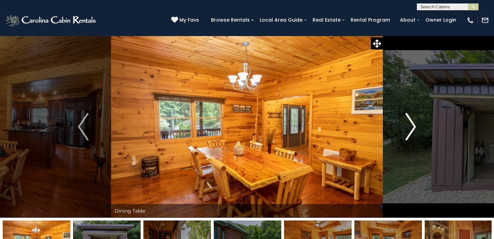
click at [414, 128] on img "Next" at bounding box center [410, 126] width 10 height 27
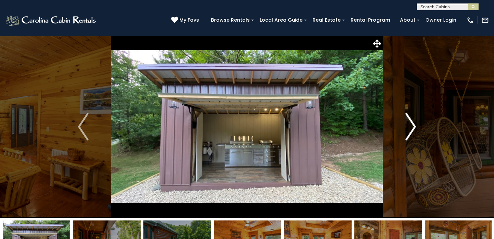
click at [414, 128] on img "Next" at bounding box center [410, 126] width 10 height 27
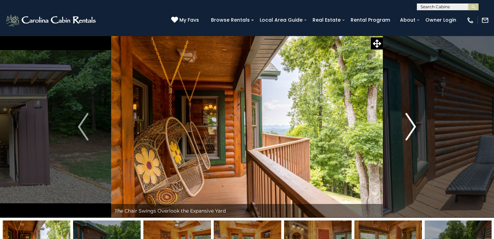
click at [414, 128] on img "Next" at bounding box center [410, 126] width 10 height 27
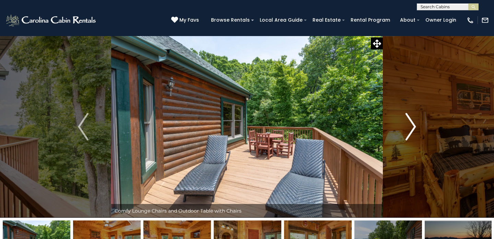
click at [414, 128] on img "Next" at bounding box center [410, 126] width 10 height 27
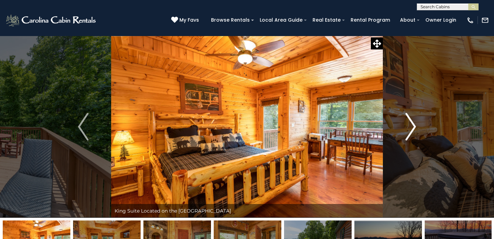
click at [414, 128] on img "Next" at bounding box center [410, 126] width 10 height 27
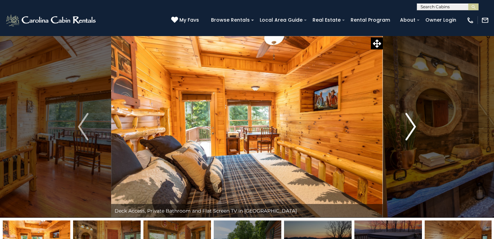
click at [411, 122] on img "Next" at bounding box center [410, 126] width 10 height 27
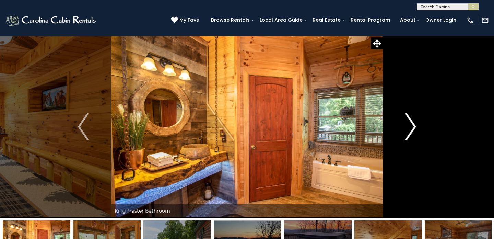
click at [411, 122] on img "Next" at bounding box center [410, 126] width 10 height 27
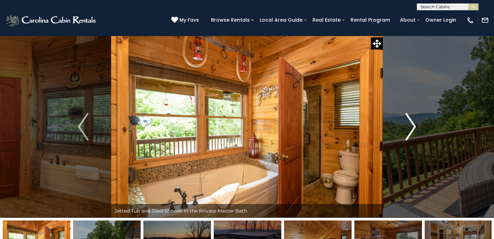
click at [411, 122] on img "Next" at bounding box center [410, 126] width 10 height 27
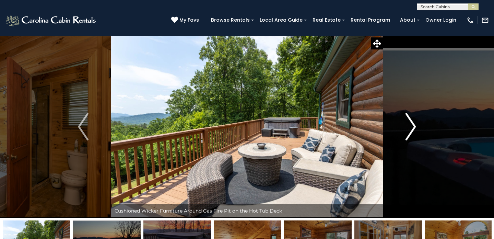
click at [411, 122] on img "Next" at bounding box center [410, 126] width 10 height 27
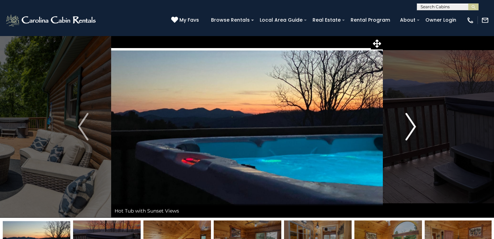
click at [411, 122] on img "Next" at bounding box center [410, 126] width 10 height 27
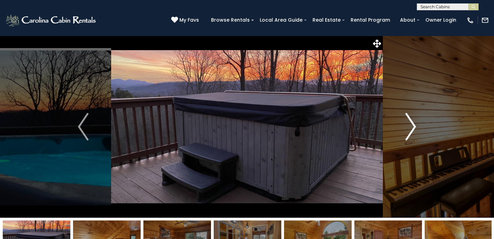
click at [411, 122] on img "Next" at bounding box center [410, 126] width 10 height 27
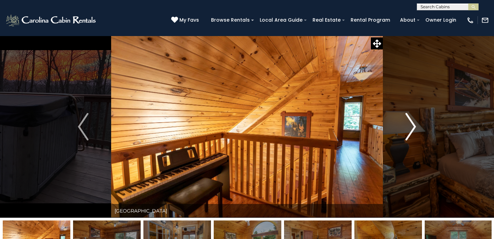
click at [411, 122] on img "Next" at bounding box center [410, 126] width 10 height 27
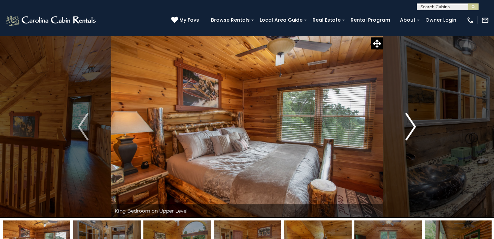
click at [411, 122] on img "Next" at bounding box center [410, 126] width 10 height 27
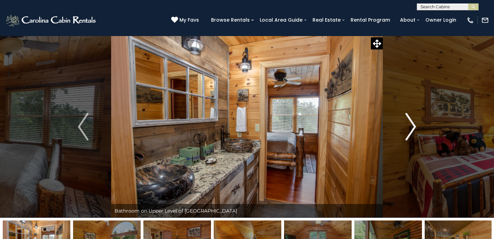
click at [411, 122] on img "Next" at bounding box center [410, 126] width 10 height 27
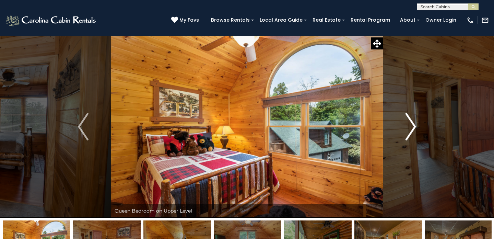
click at [411, 122] on img "Next" at bounding box center [410, 126] width 10 height 27
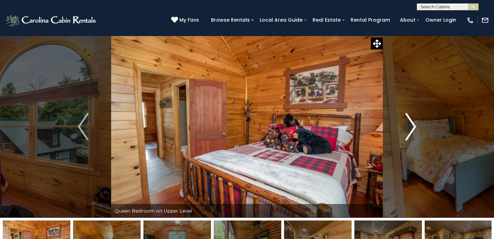
click at [411, 122] on img "Next" at bounding box center [410, 126] width 10 height 27
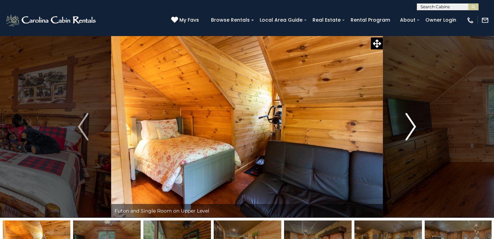
click at [410, 122] on img "Next" at bounding box center [410, 126] width 10 height 27
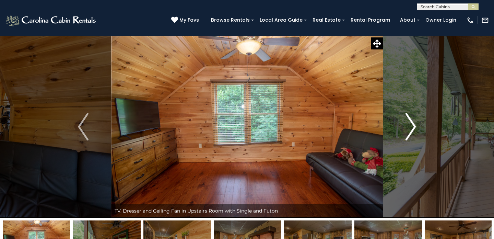
click at [410, 122] on img "Next" at bounding box center [410, 126] width 10 height 27
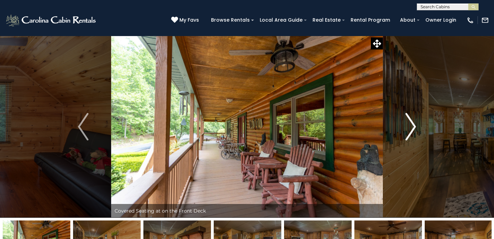
click at [407, 122] on img "Next" at bounding box center [410, 126] width 10 height 27
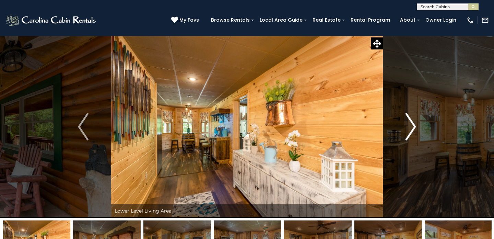
click at [407, 122] on img "Next" at bounding box center [410, 126] width 10 height 27
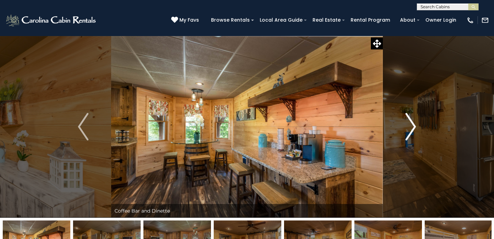
click at [412, 126] on img "Next" at bounding box center [410, 126] width 10 height 27
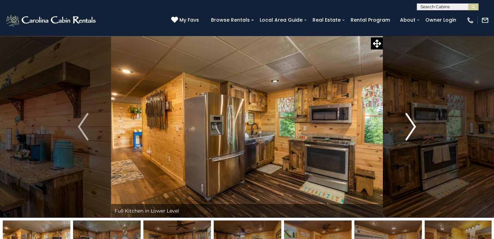
click at [412, 126] on img "Next" at bounding box center [410, 126] width 10 height 27
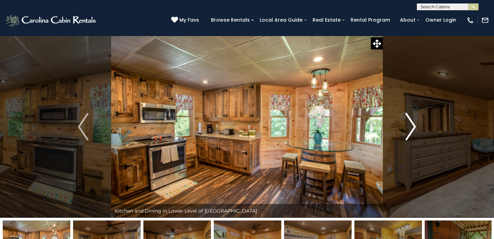
click at [414, 128] on img "Next" at bounding box center [410, 126] width 10 height 27
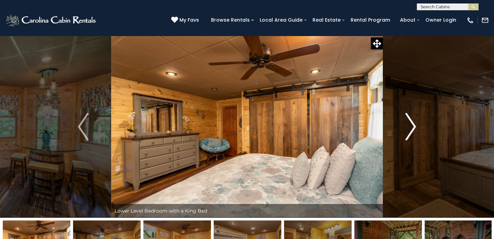
click at [414, 128] on img "Next" at bounding box center [410, 126] width 10 height 27
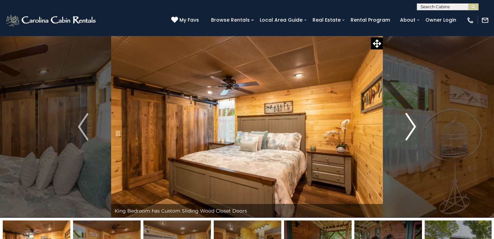
click at [414, 128] on img "Next" at bounding box center [410, 126] width 10 height 27
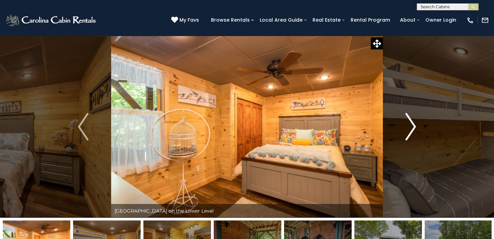
click at [414, 128] on img "Next" at bounding box center [410, 126] width 10 height 27
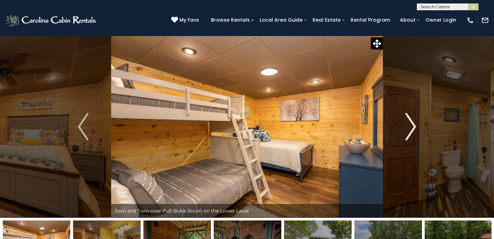
click at [409, 116] on img "Next" at bounding box center [410, 126] width 10 height 27
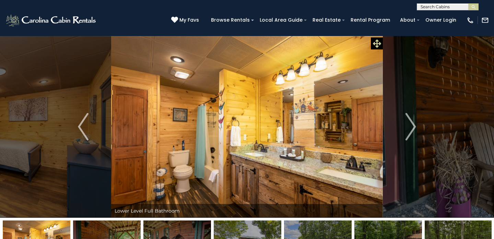
click at [378, 44] on icon at bounding box center [377, 43] width 8 height 8
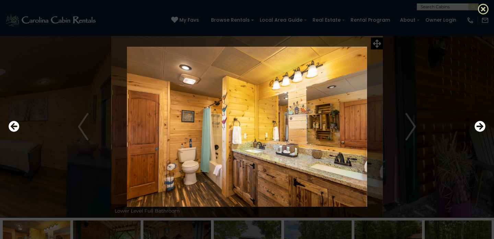
click at [483, 5] on icon at bounding box center [483, 8] width 11 height 11
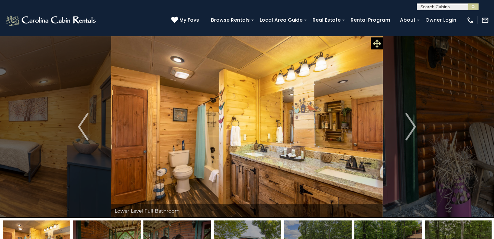
click at [379, 45] on icon at bounding box center [377, 43] width 8 height 8
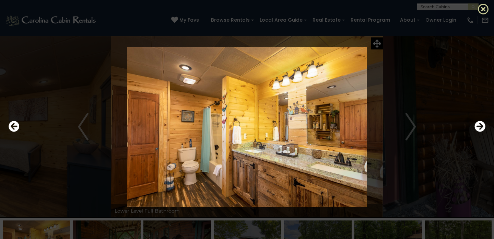
click at [482, 6] on icon at bounding box center [483, 8] width 11 height 11
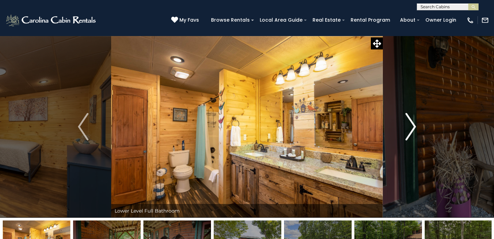
click at [415, 129] on img "Next" at bounding box center [410, 126] width 10 height 27
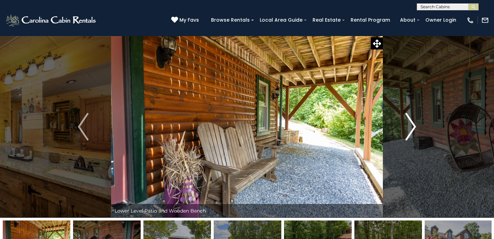
click at [415, 129] on img "Next" at bounding box center [410, 126] width 10 height 27
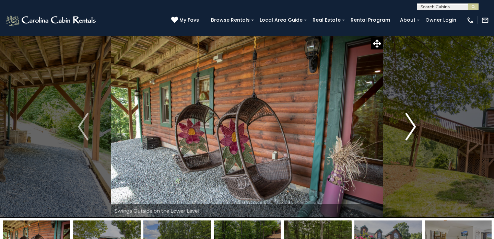
click at [415, 129] on img "Next" at bounding box center [410, 126] width 10 height 27
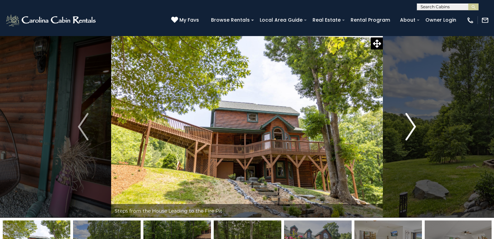
click at [415, 129] on img "Next" at bounding box center [410, 126] width 10 height 27
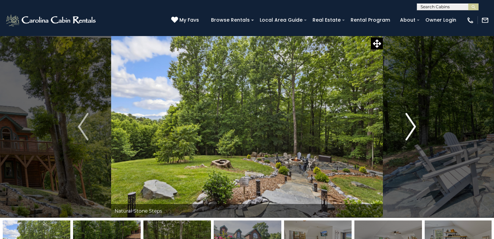
click at [415, 129] on img "Next" at bounding box center [410, 126] width 10 height 27
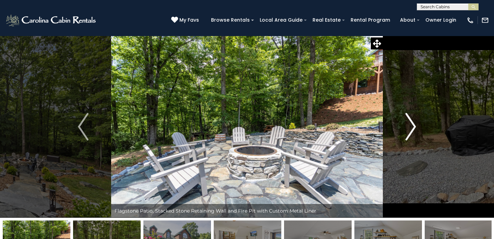
click at [415, 129] on img "Next" at bounding box center [410, 126] width 10 height 27
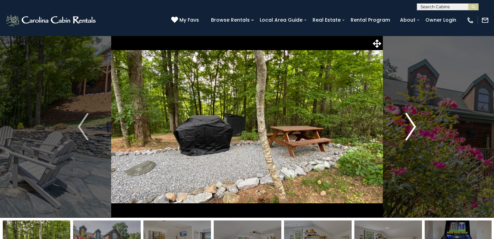
click at [415, 129] on img "Next" at bounding box center [410, 126] width 10 height 27
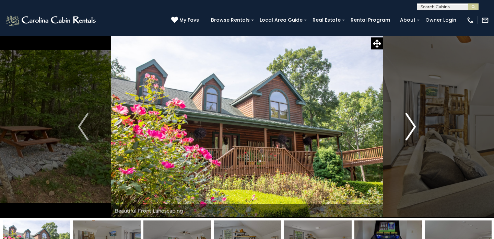
click at [415, 129] on img "Next" at bounding box center [410, 126] width 10 height 27
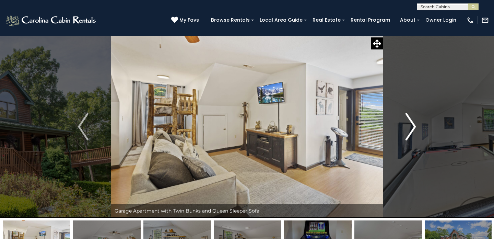
click at [415, 129] on img "Next" at bounding box center [410, 126] width 10 height 27
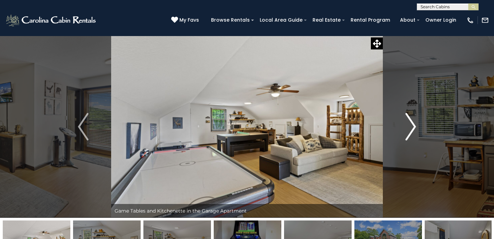
click at [415, 129] on img "Next" at bounding box center [410, 126] width 10 height 27
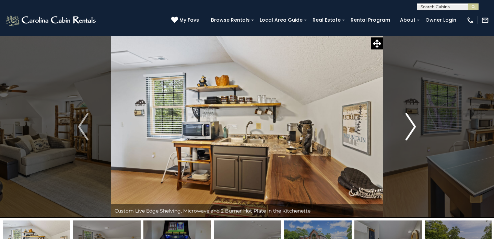
click at [415, 129] on img "Next" at bounding box center [410, 126] width 10 height 27
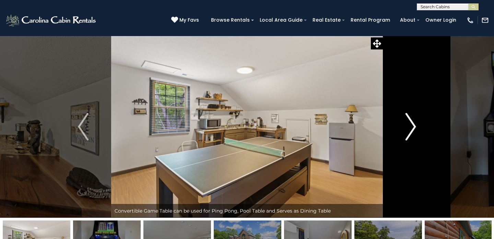
click at [415, 129] on img "Next" at bounding box center [410, 126] width 10 height 27
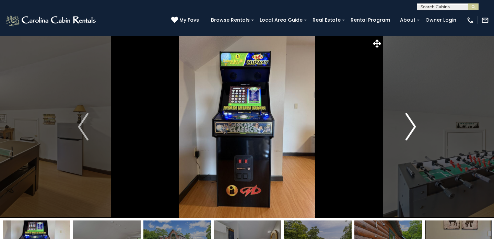
click at [415, 129] on img "Next" at bounding box center [410, 126] width 10 height 27
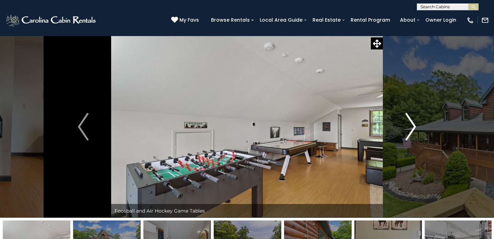
click at [415, 129] on img "Next" at bounding box center [410, 126] width 10 height 27
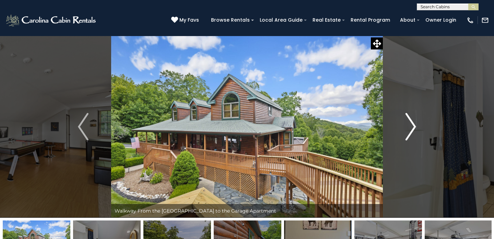
click at [415, 129] on img "Next" at bounding box center [410, 126] width 10 height 27
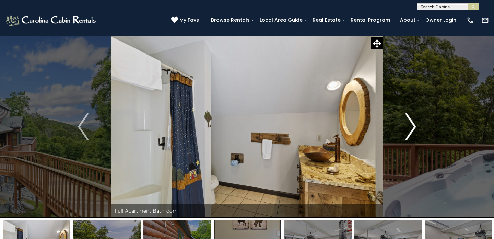
click at [415, 129] on img "Next" at bounding box center [410, 126] width 10 height 27
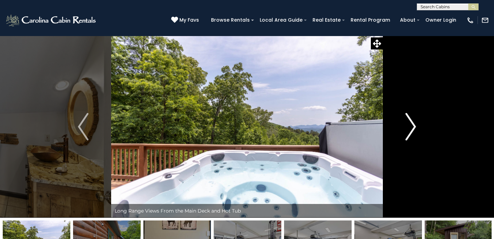
click at [415, 129] on img "Next" at bounding box center [410, 126] width 10 height 27
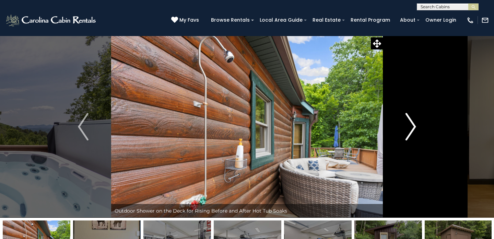
click at [415, 129] on img "Next" at bounding box center [410, 126] width 10 height 27
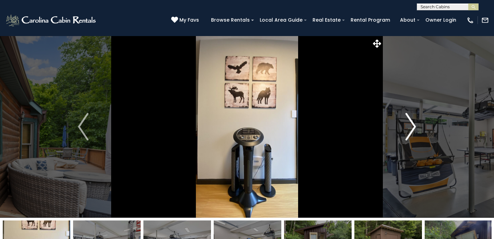
click at [415, 129] on img "Next" at bounding box center [410, 126] width 10 height 27
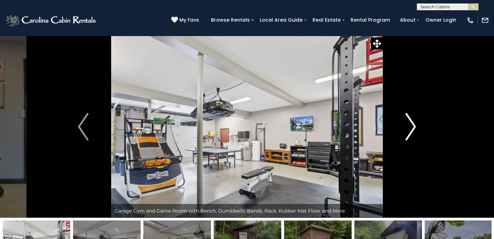
click at [415, 129] on img "Next" at bounding box center [410, 126] width 10 height 27
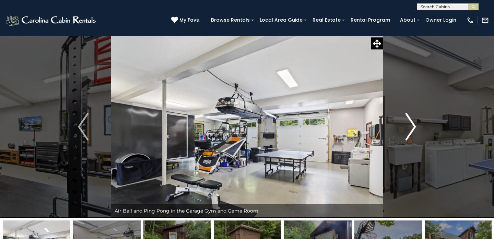
click at [415, 129] on img "Next" at bounding box center [410, 126] width 10 height 27
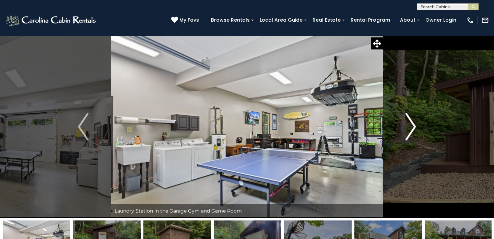
click at [415, 129] on img "Next" at bounding box center [410, 126] width 10 height 27
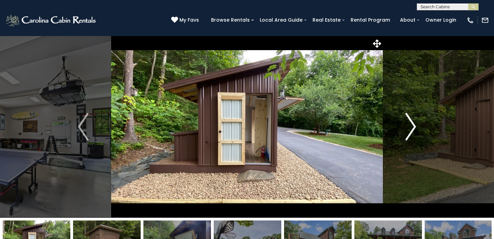
click at [415, 129] on img "Next" at bounding box center [410, 126] width 10 height 27
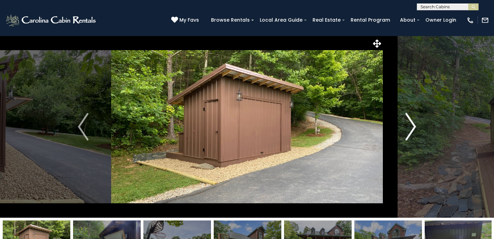
click at [415, 129] on img "Next" at bounding box center [410, 126] width 10 height 27
